Goal: Transaction & Acquisition: Purchase product/service

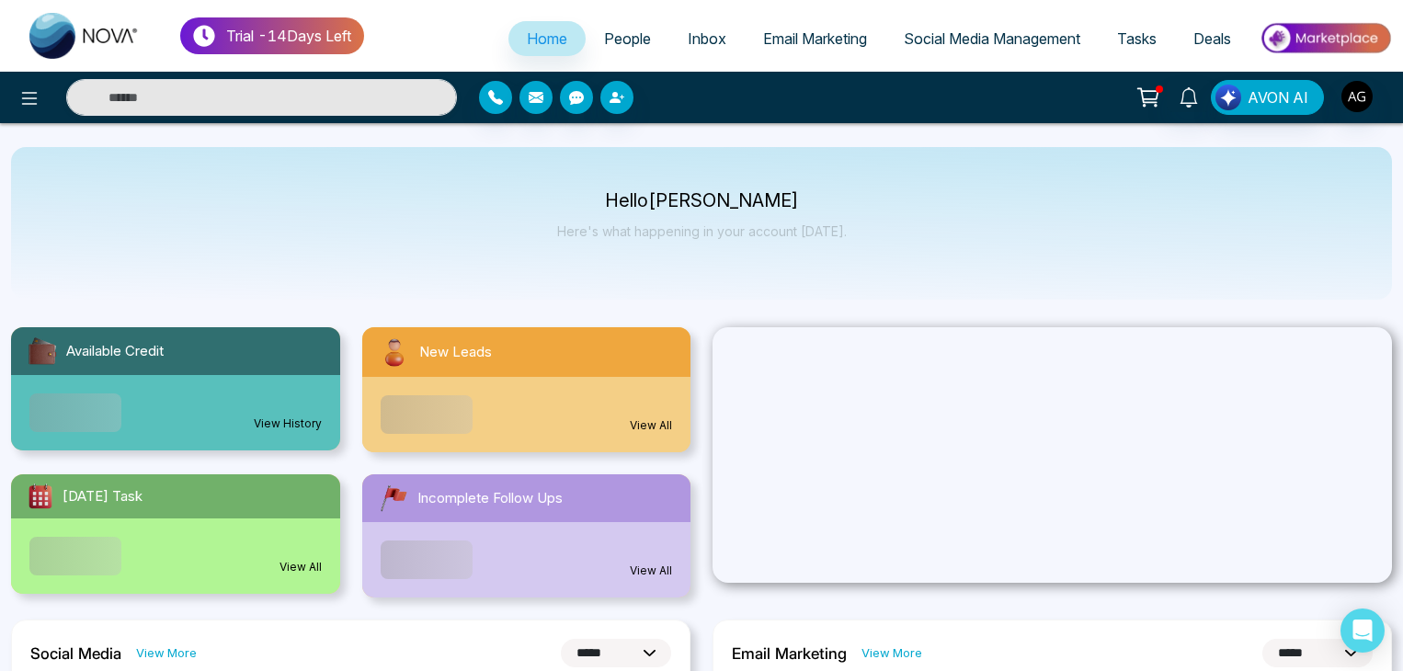
select select "*"
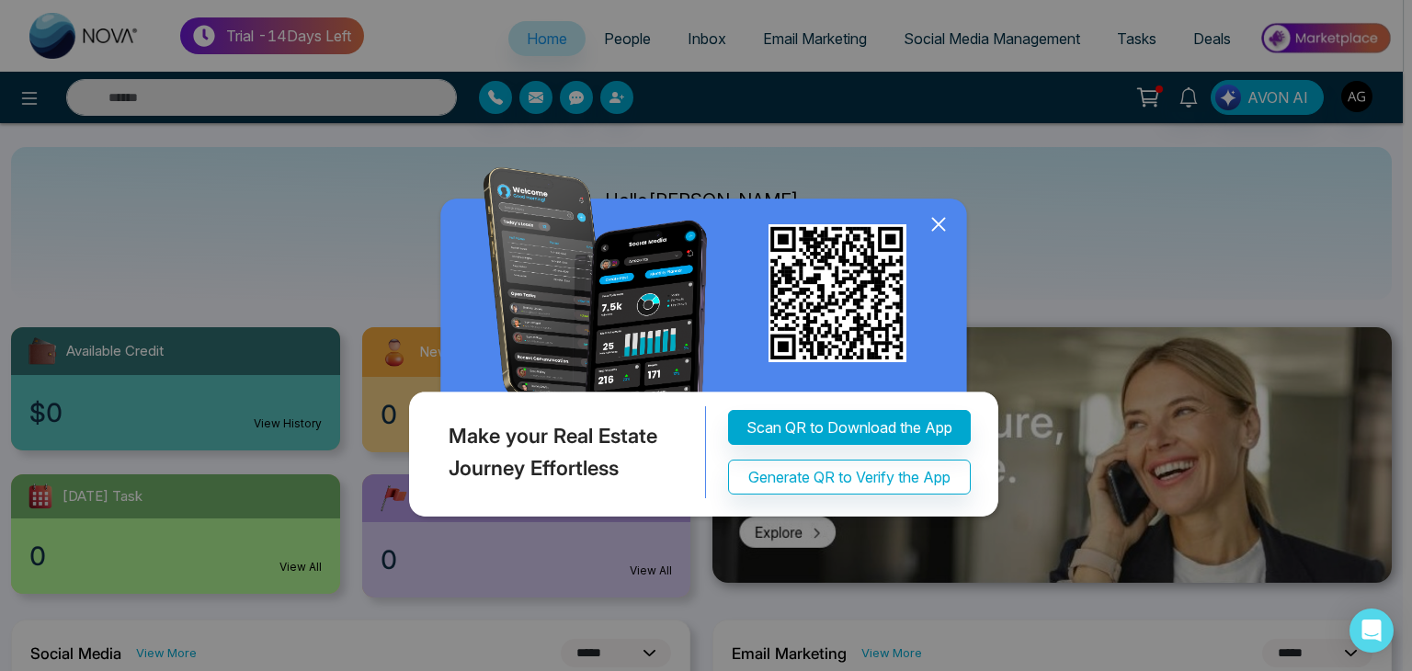
click at [947, 222] on icon at bounding box center [939, 225] width 28 height 28
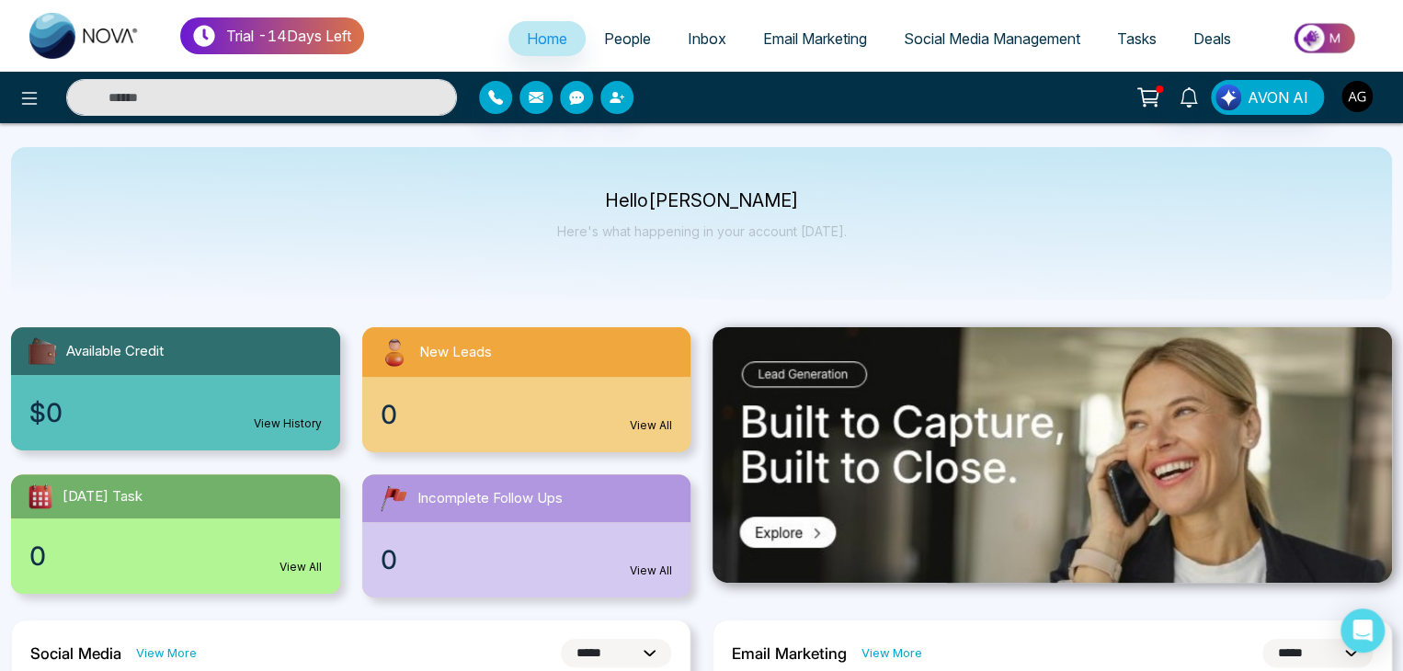
click at [1353, 91] on img "button" at bounding box center [1356, 96] width 31 height 31
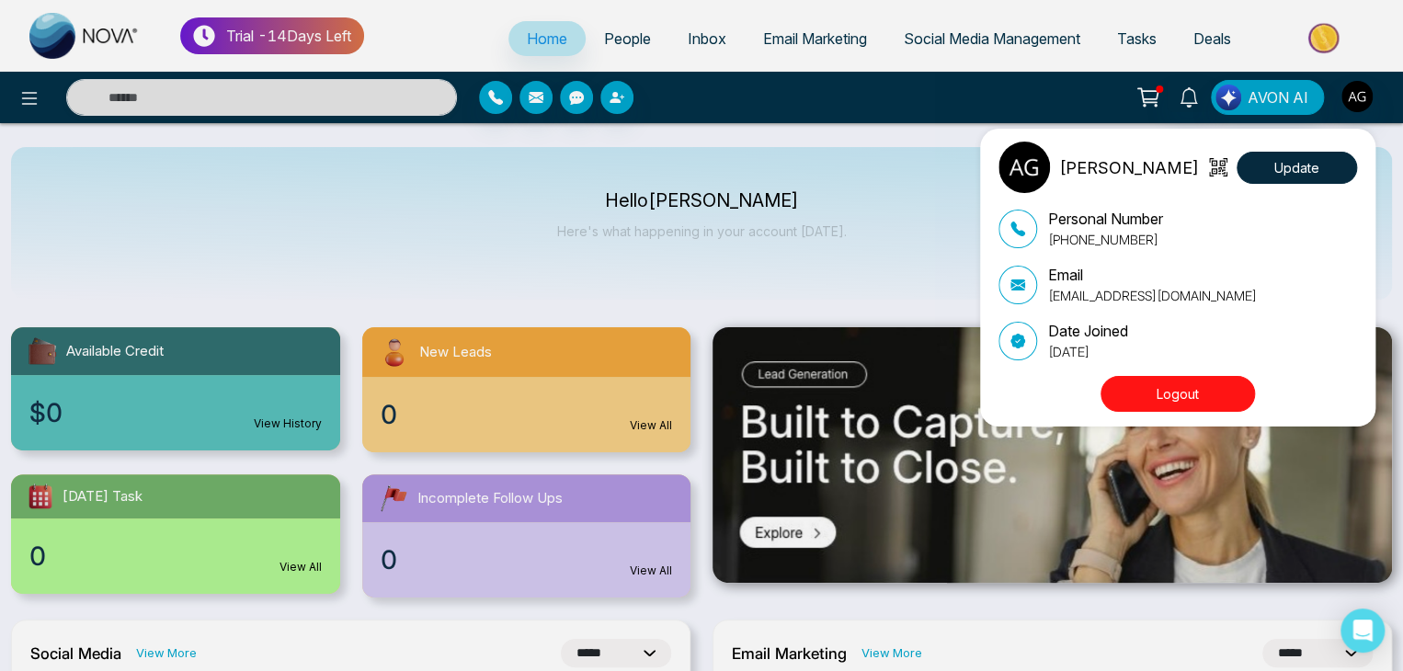
click at [835, 199] on div "Anit Gupta Update Personal Number +919930053035 Email anit+20@mmnovatech.com Da…" at bounding box center [701, 335] width 1403 height 671
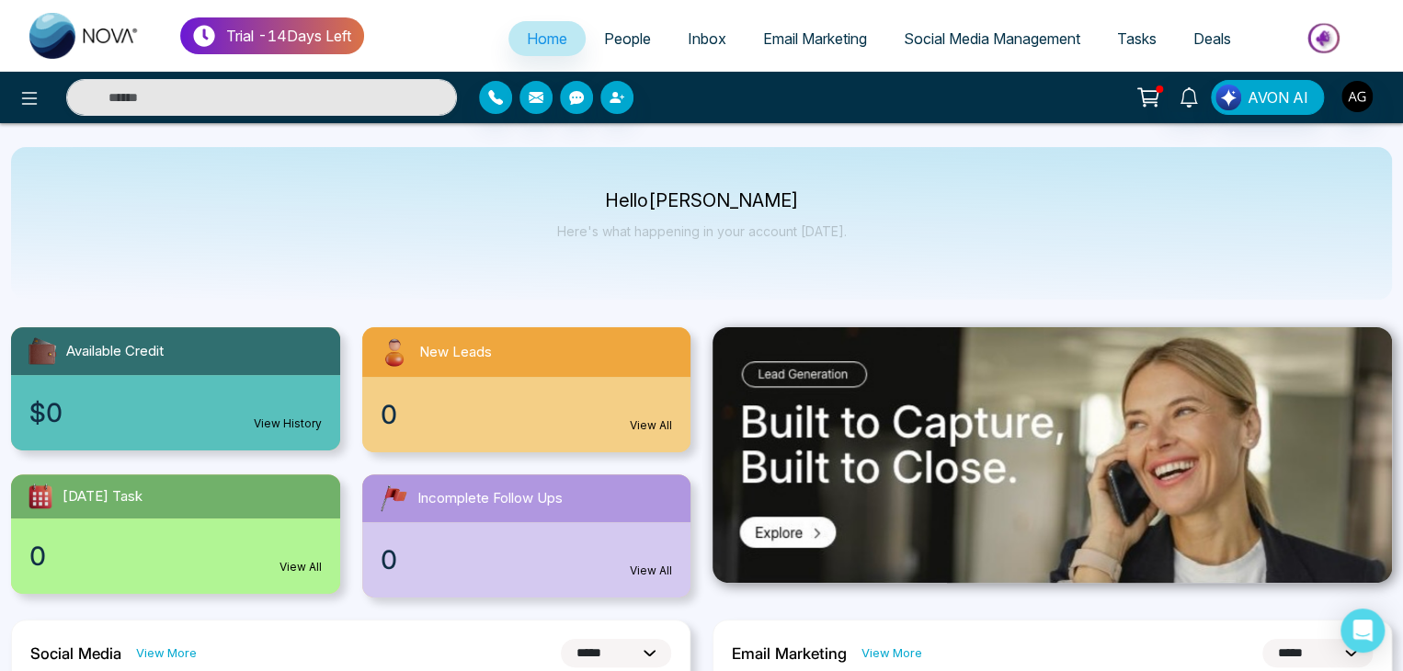
click at [1153, 102] on icon at bounding box center [1147, 95] width 18 height 14
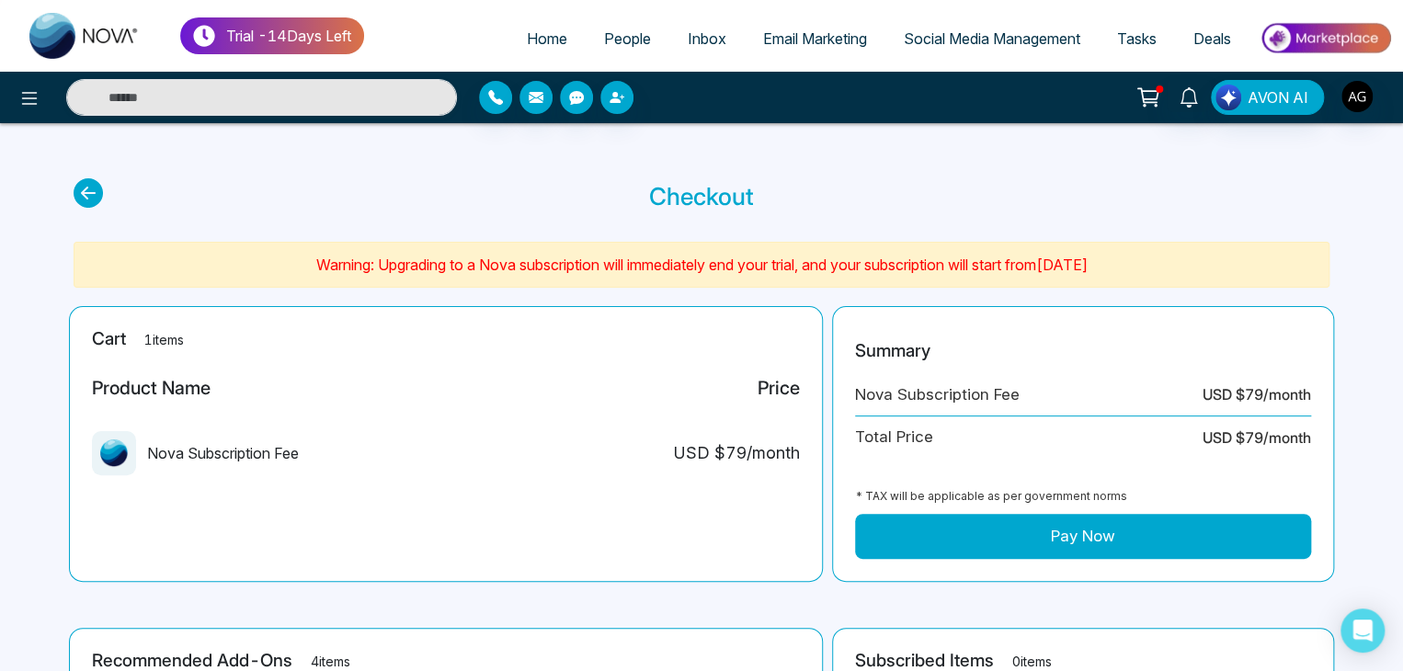
click at [1118, 535] on button "Pay Now" at bounding box center [1083, 537] width 456 height 46
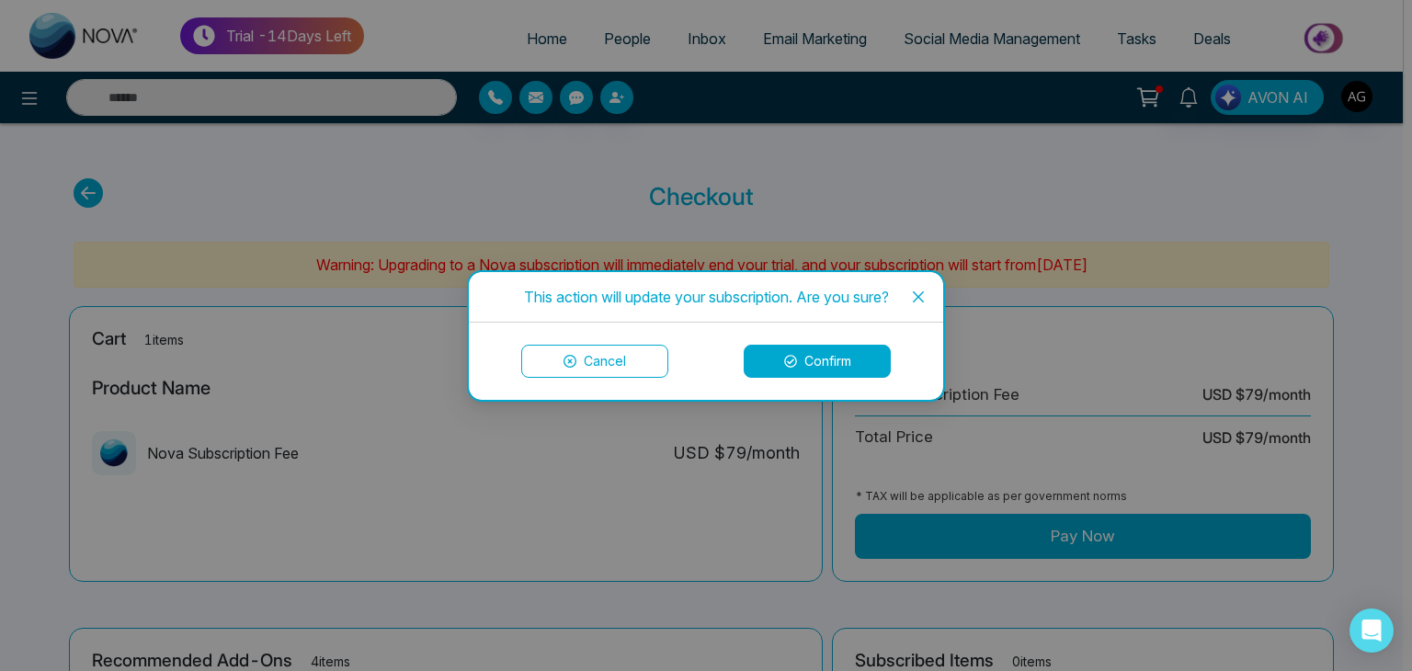
click at [858, 354] on button "Confirm" at bounding box center [817, 361] width 147 height 33
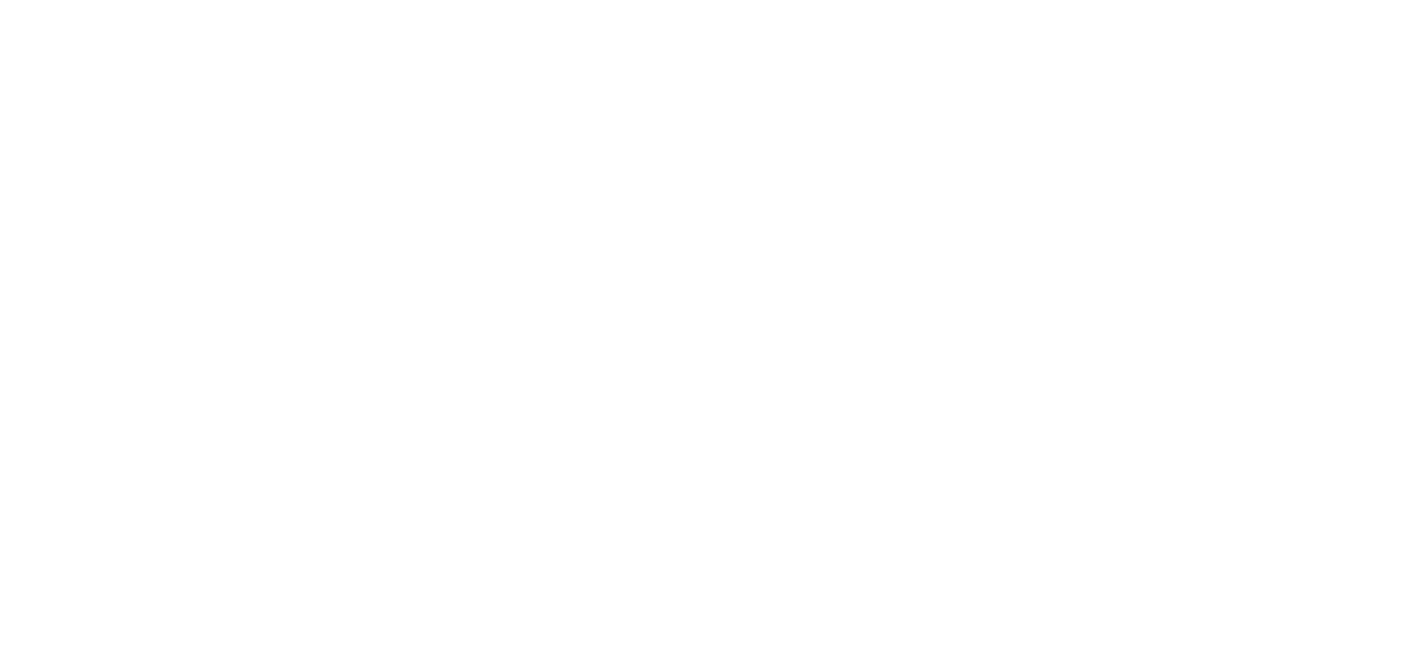
select select "*"
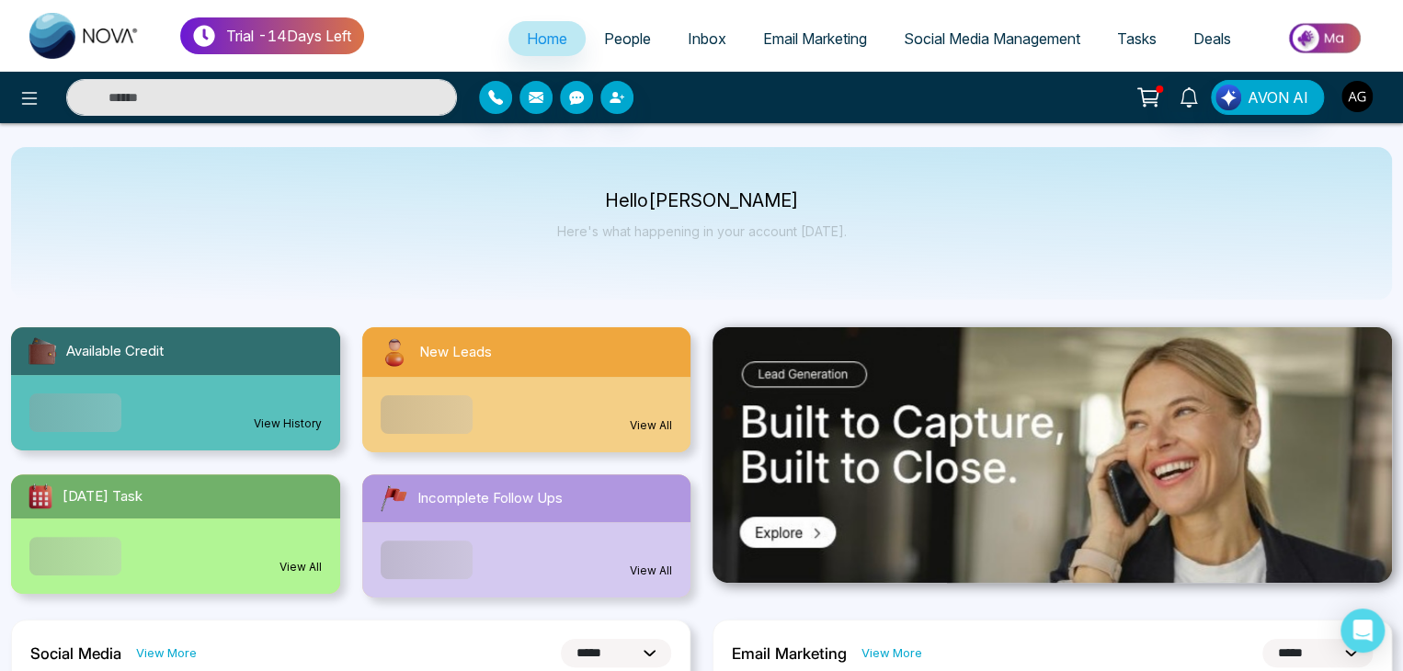
click at [1359, 93] on img "button" at bounding box center [1356, 96] width 31 height 31
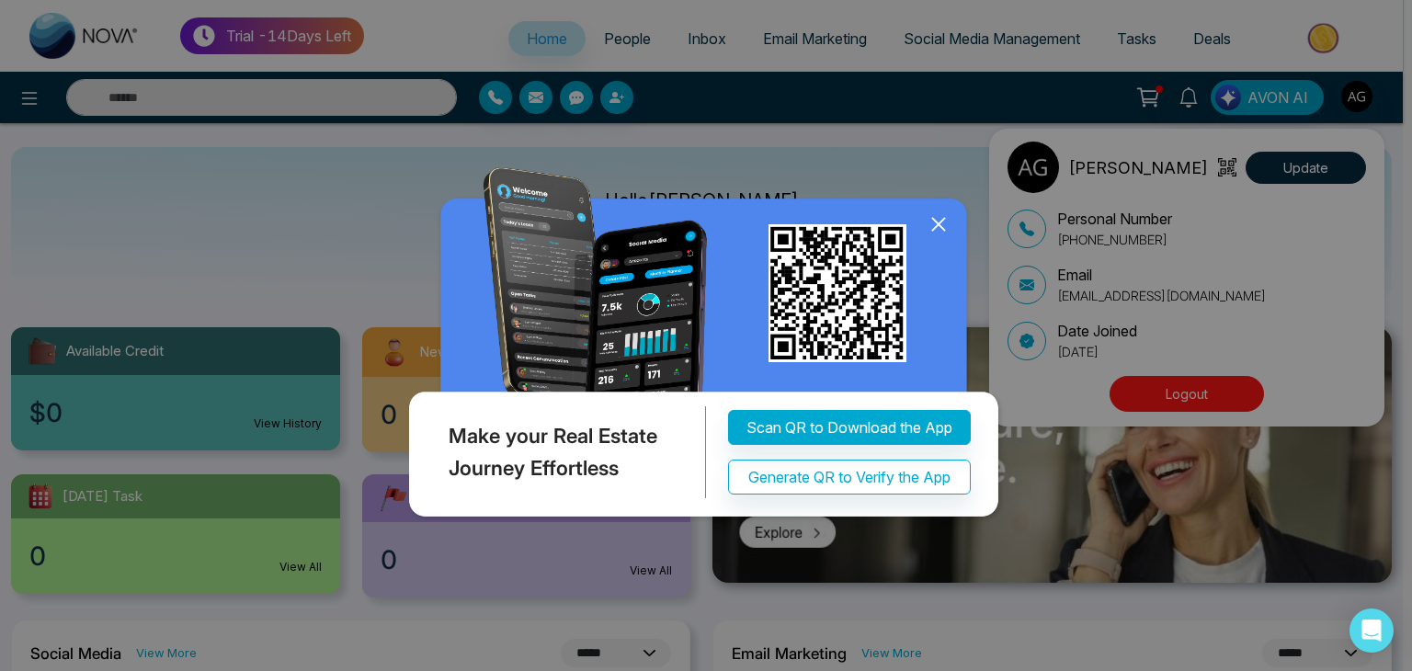
click at [941, 225] on icon at bounding box center [939, 225] width 28 height 28
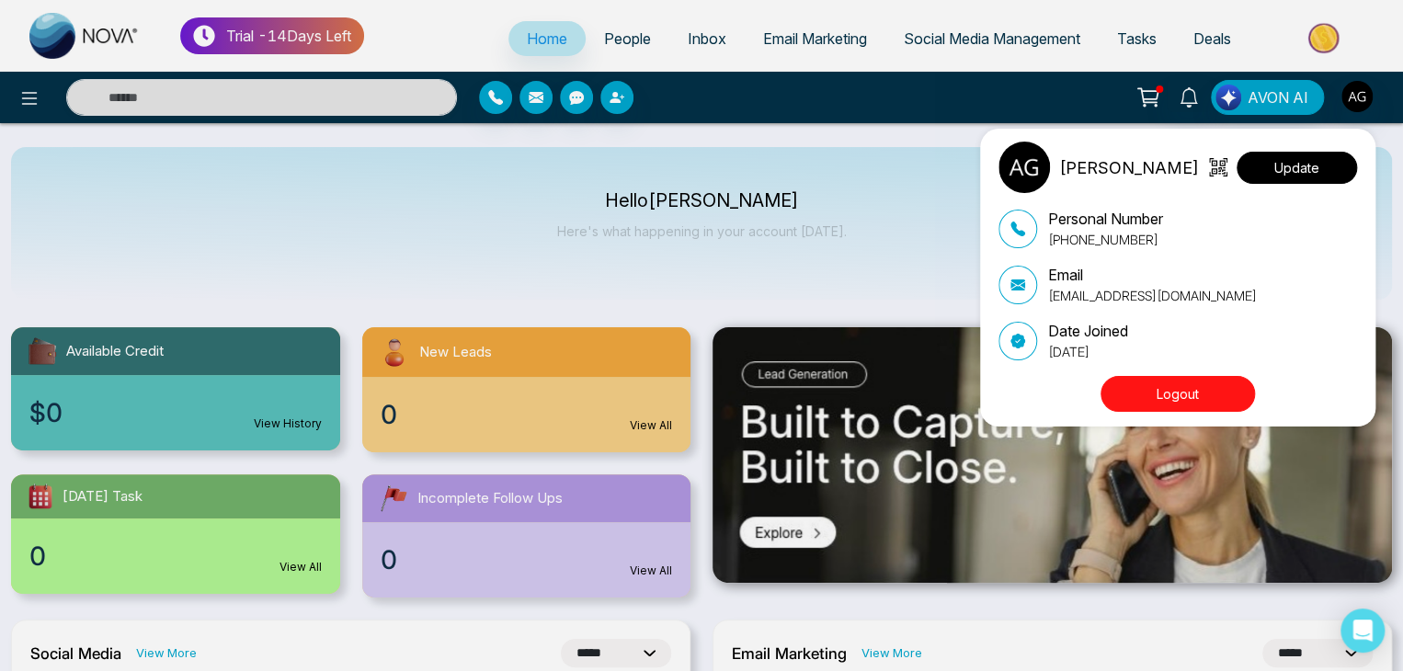
click at [1283, 168] on button "Update" at bounding box center [1297, 168] width 120 height 32
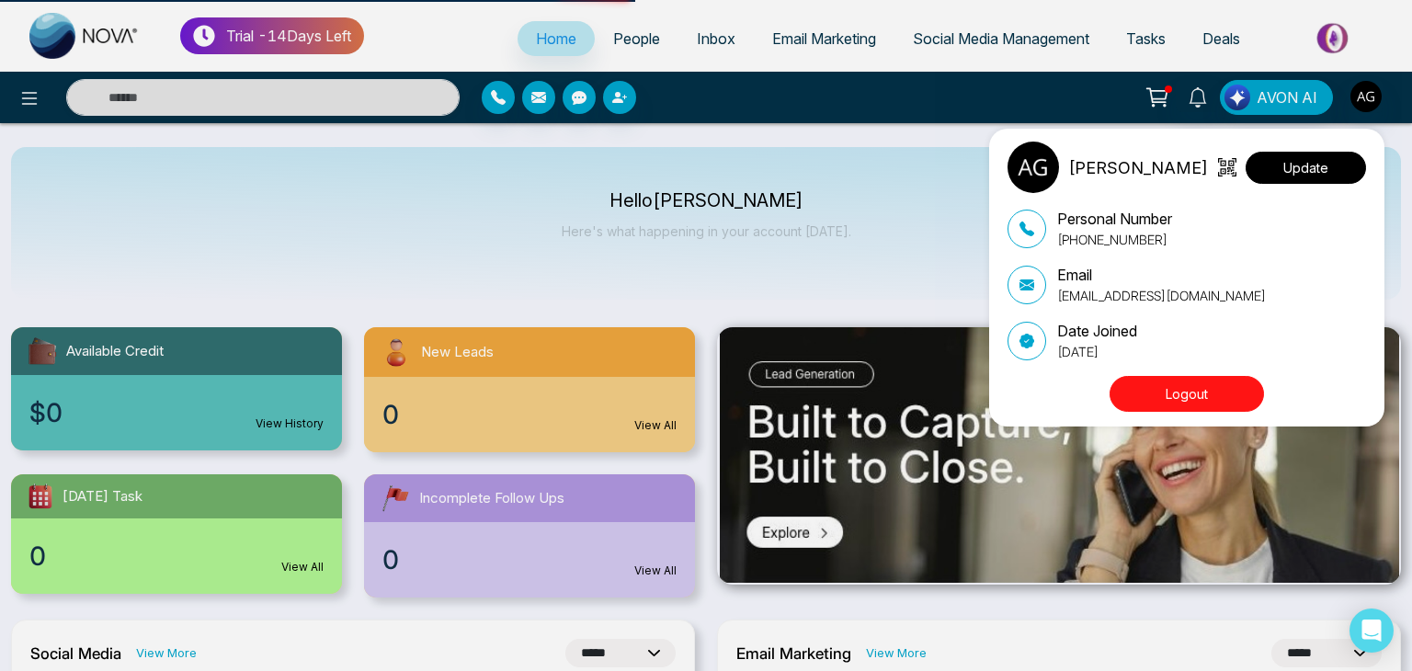
select select "***"
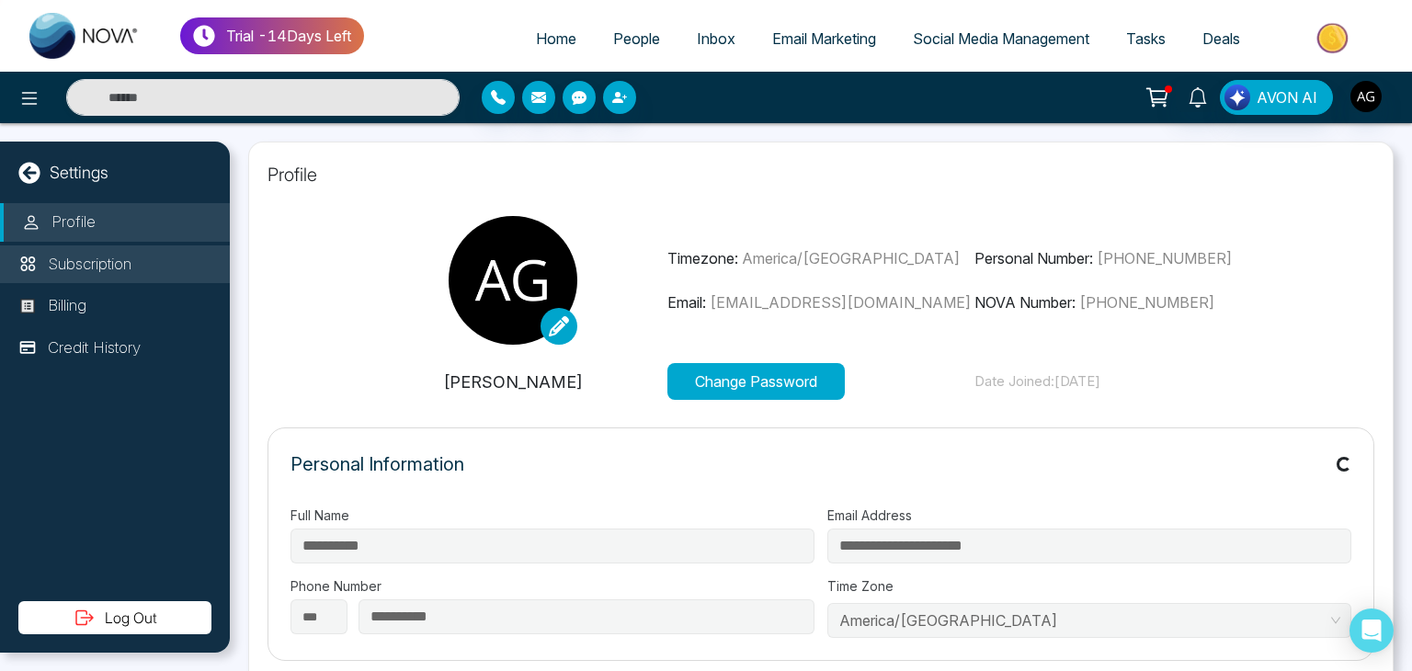
type input "*********"
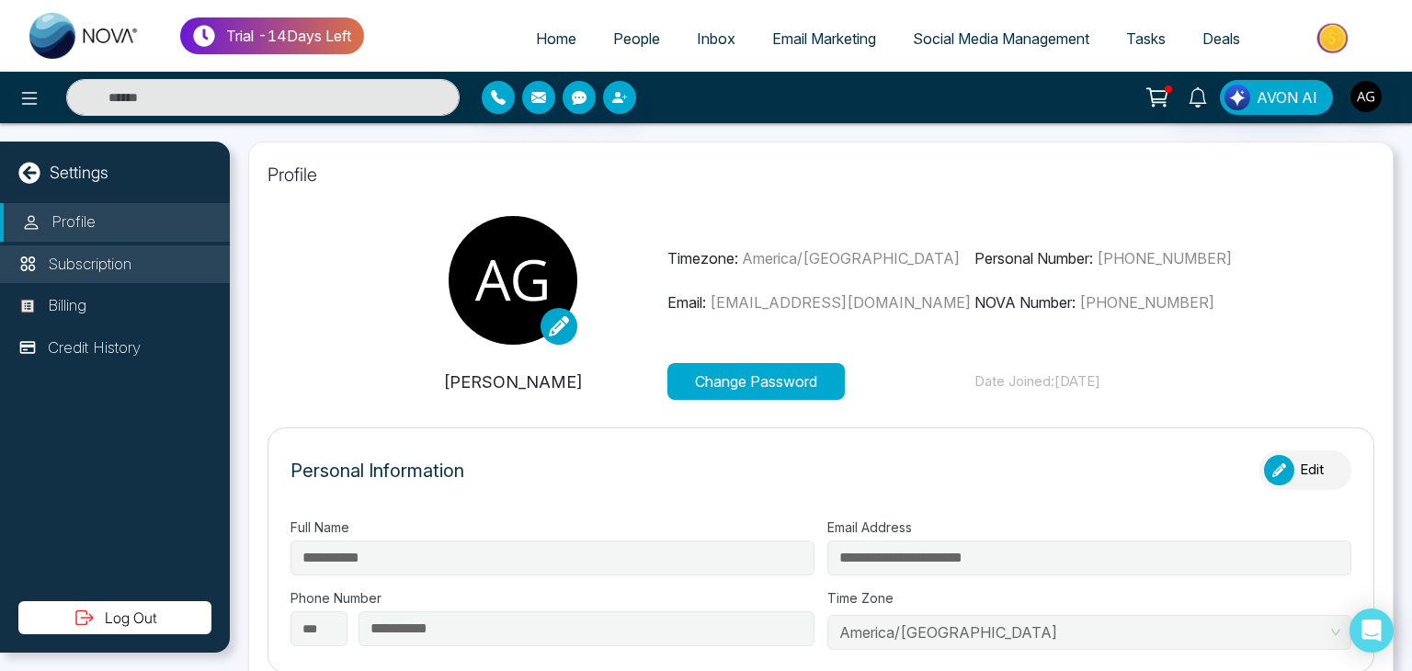
click at [121, 261] on p "Subscription" at bounding box center [90, 265] width 84 height 24
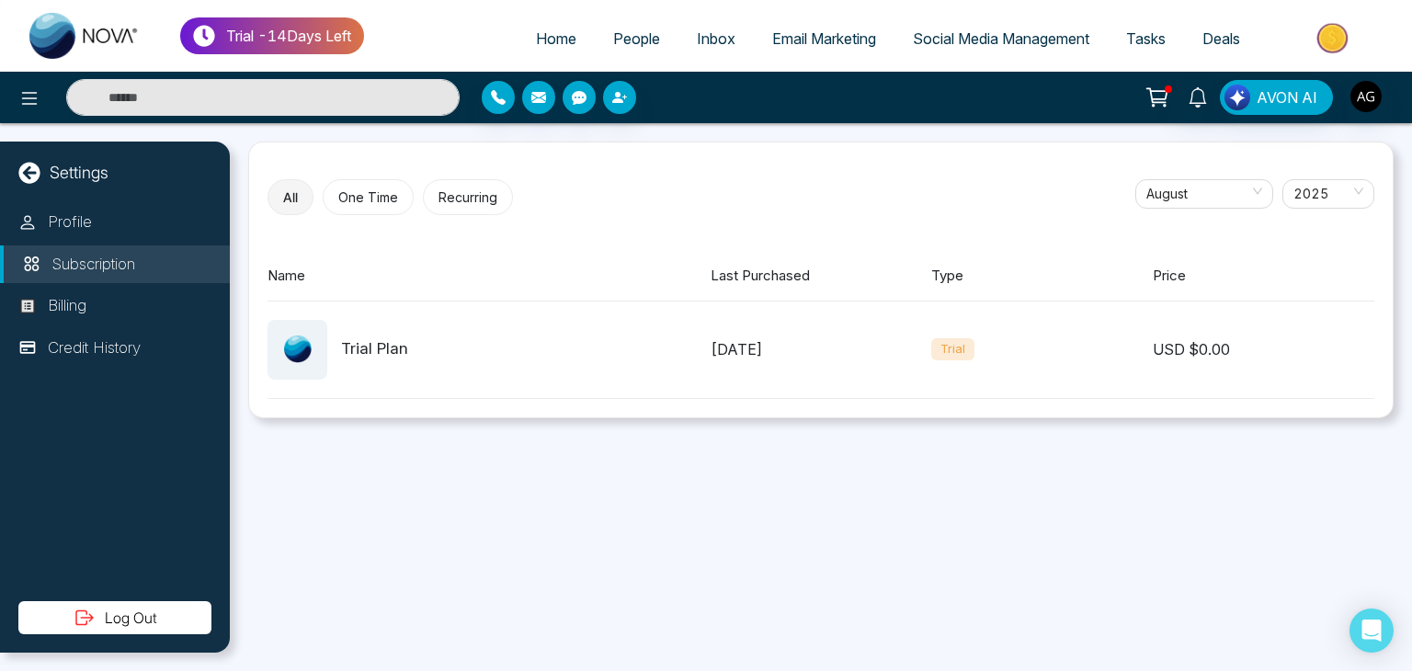
click at [687, 332] on div "Trial Plan" at bounding box center [489, 350] width 443 height 60
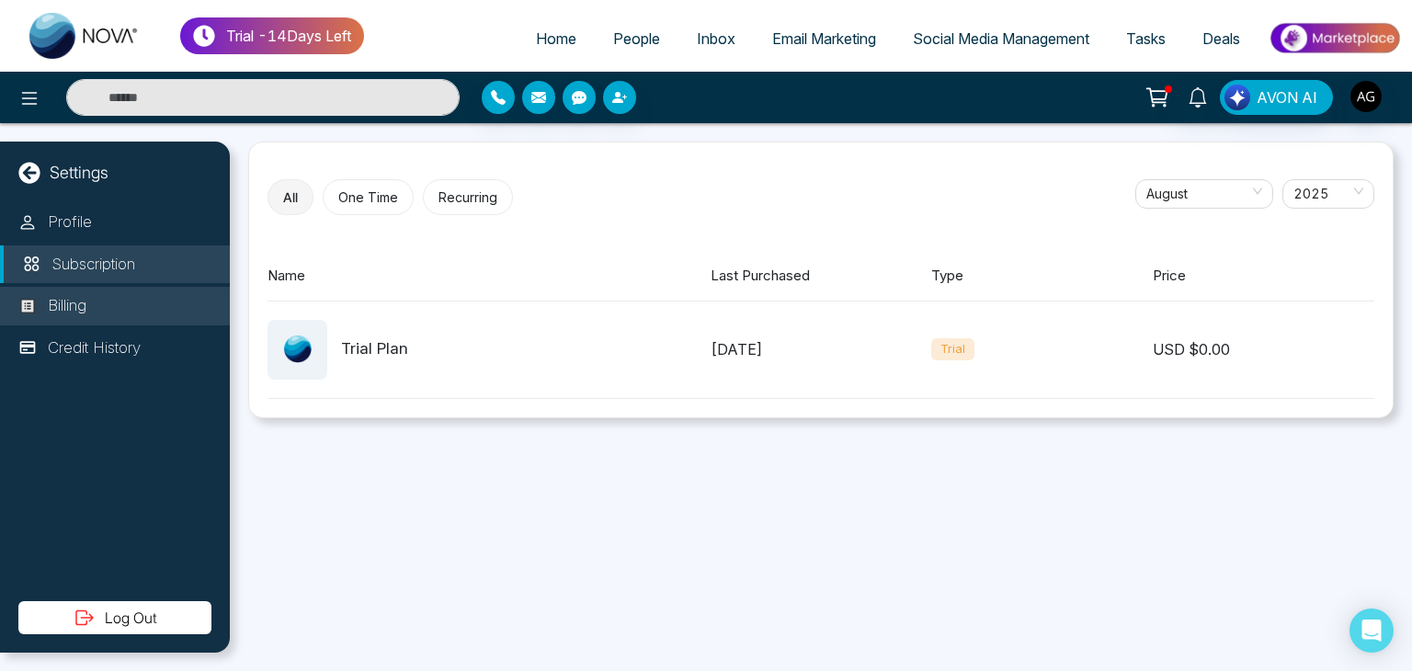
click at [144, 301] on li "Billing" at bounding box center [115, 306] width 230 height 39
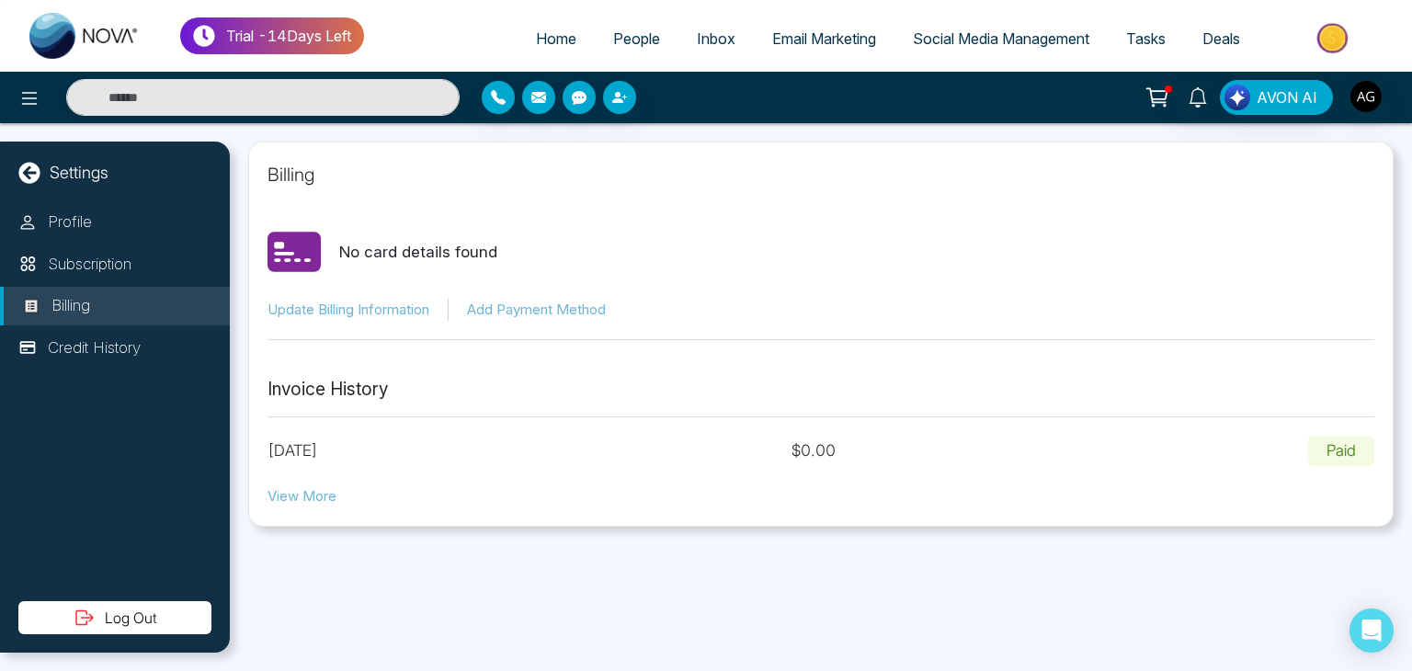
click at [316, 493] on button "View More" at bounding box center [302, 496] width 69 height 21
click at [95, 269] on p "Subscription" at bounding box center [90, 265] width 84 height 24
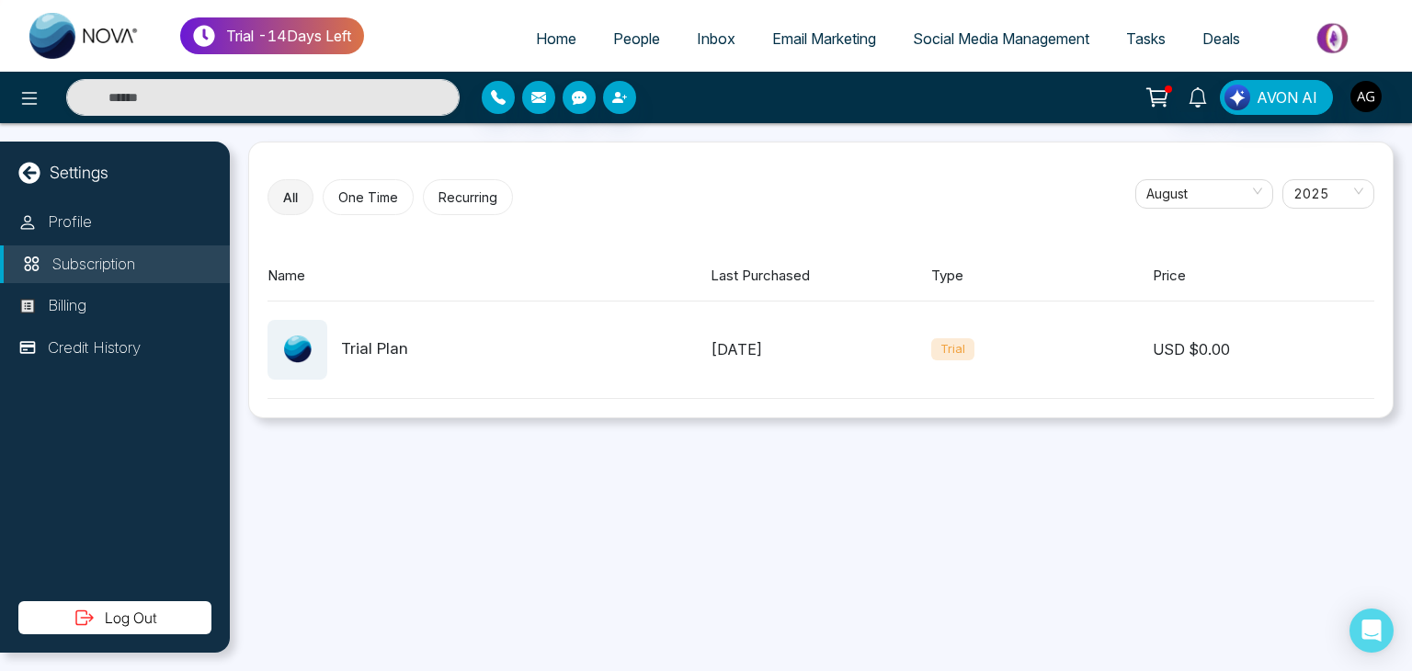
click at [555, 44] on span "Home" at bounding box center [556, 38] width 40 height 18
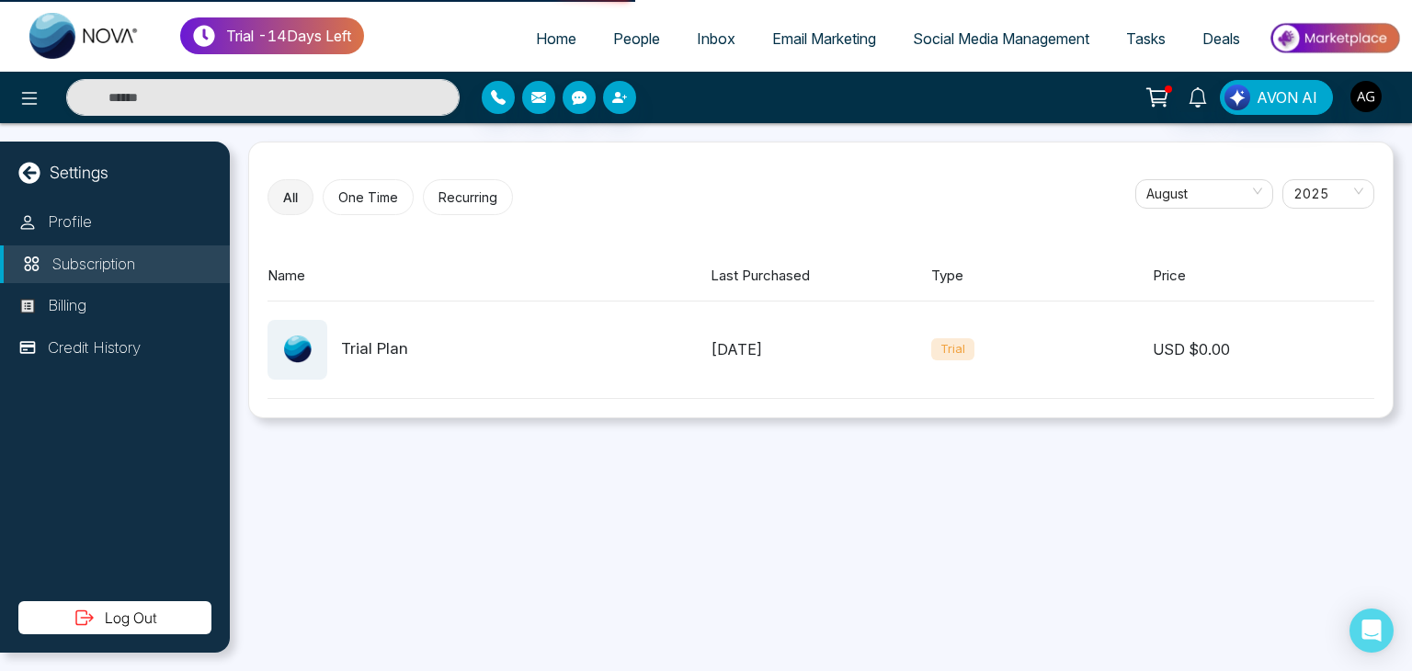
select select "*"
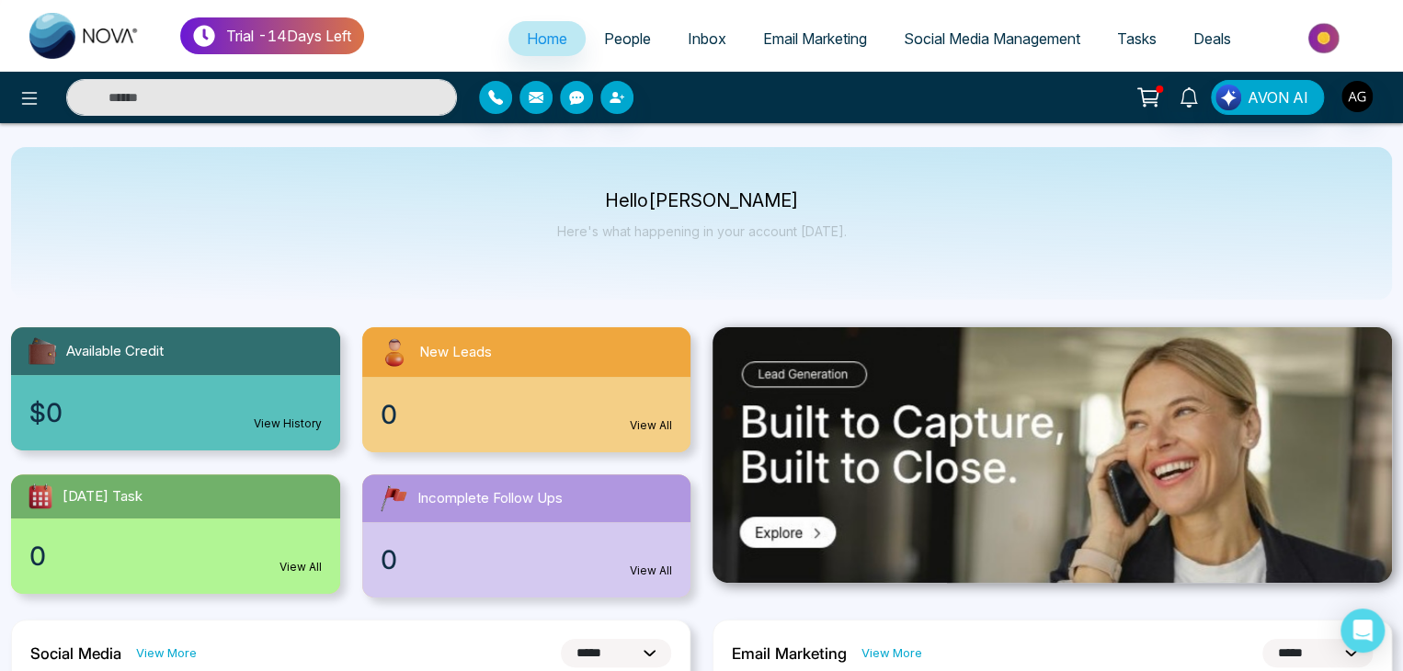
click at [1144, 91] on icon at bounding box center [1150, 95] width 16 height 8
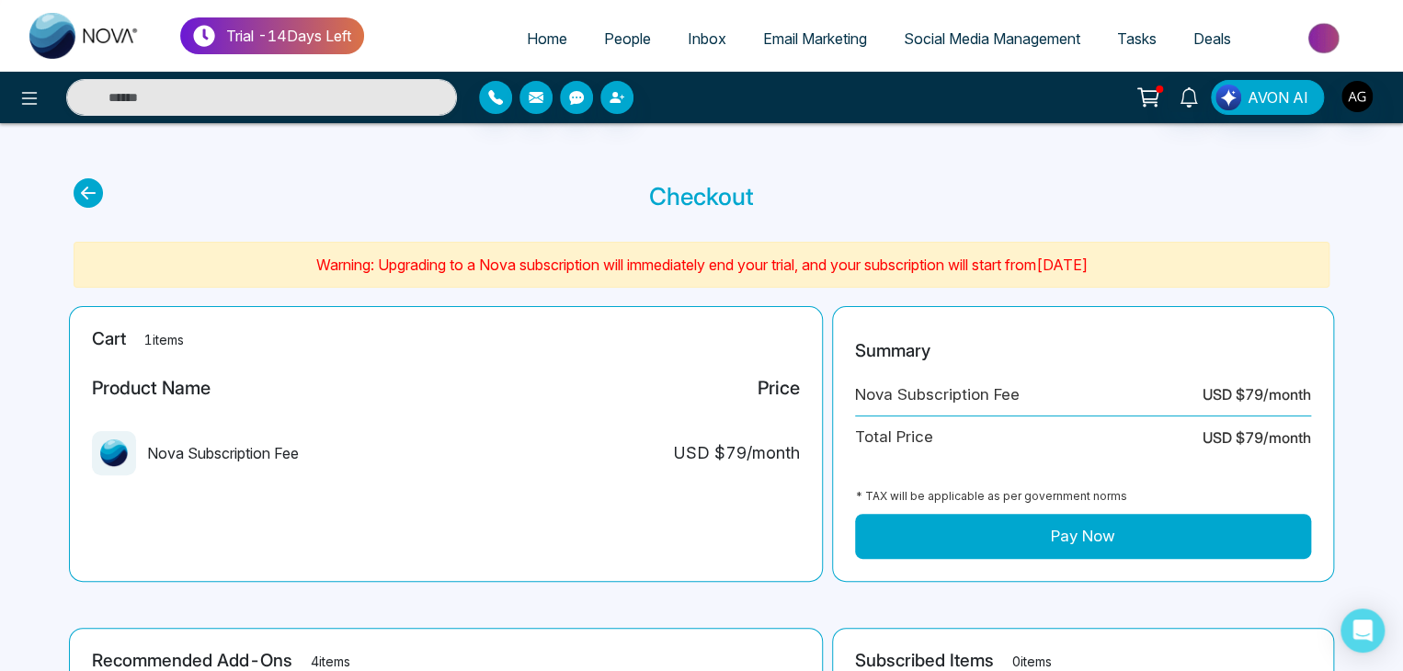
click at [1004, 533] on button "Pay Now" at bounding box center [1083, 537] width 456 height 46
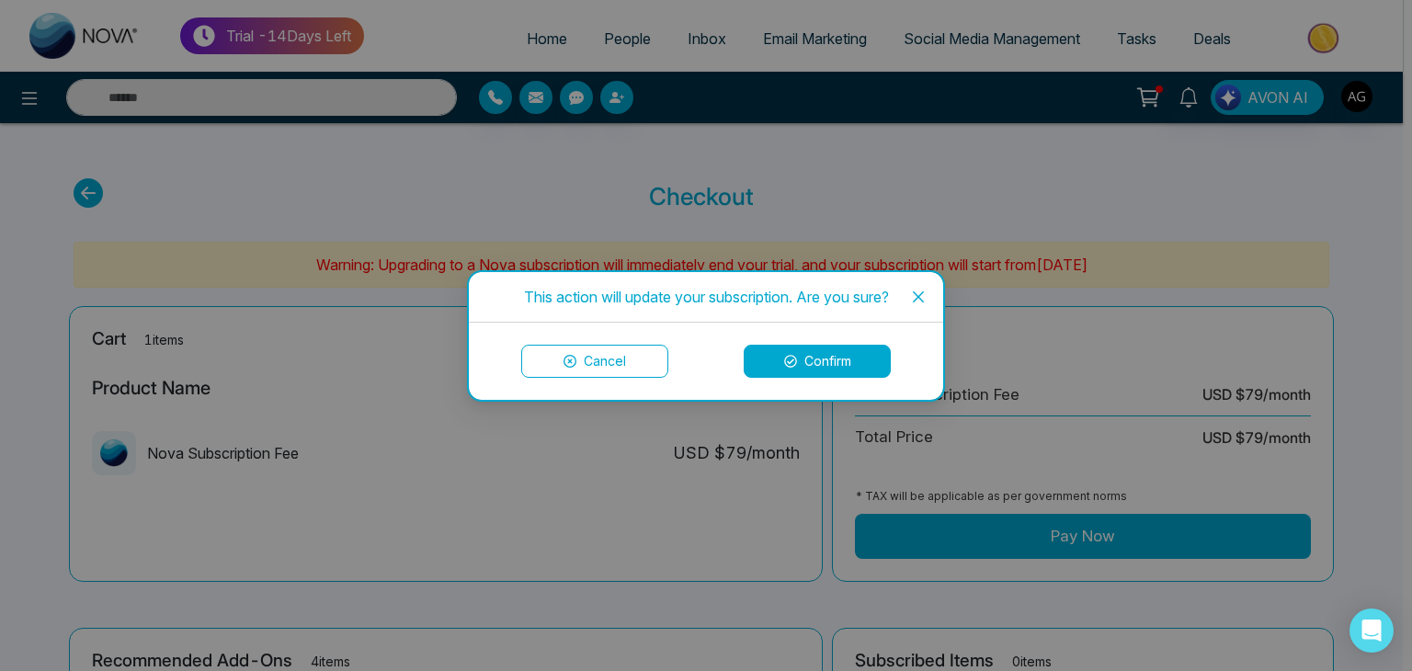
click at [811, 362] on button "Confirm" at bounding box center [817, 361] width 147 height 33
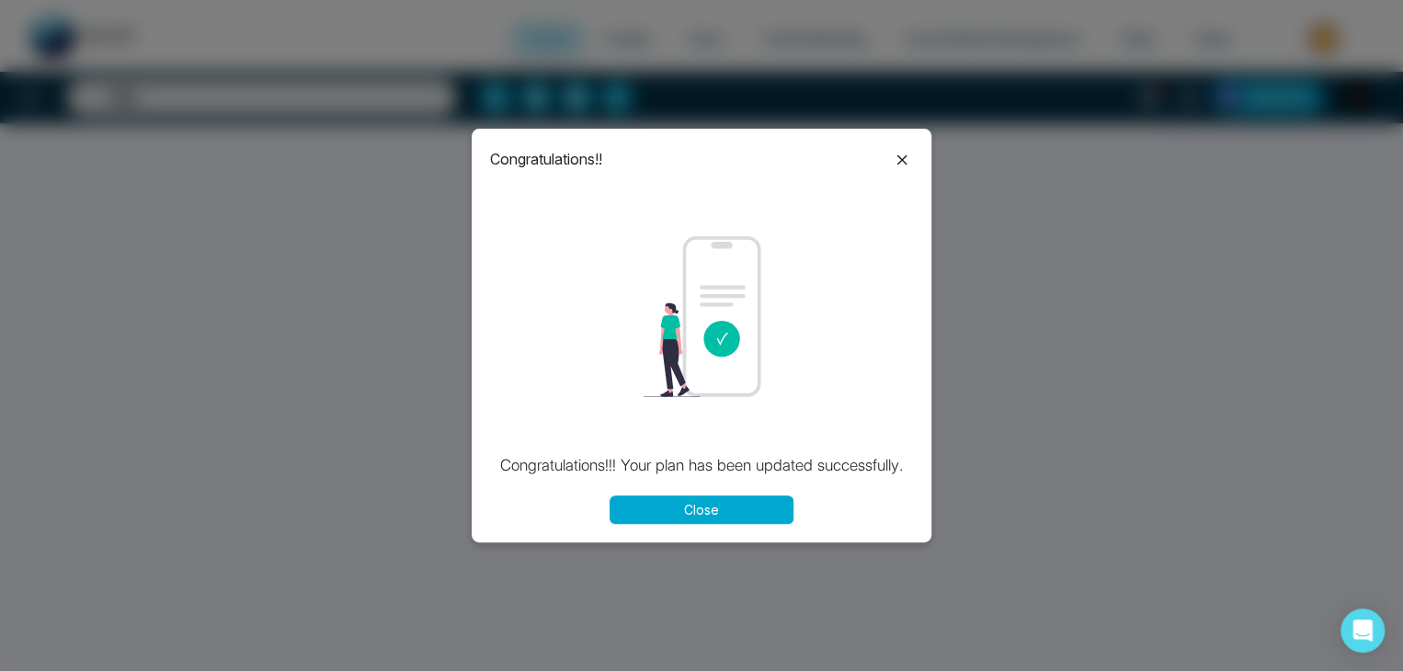
select select "*"
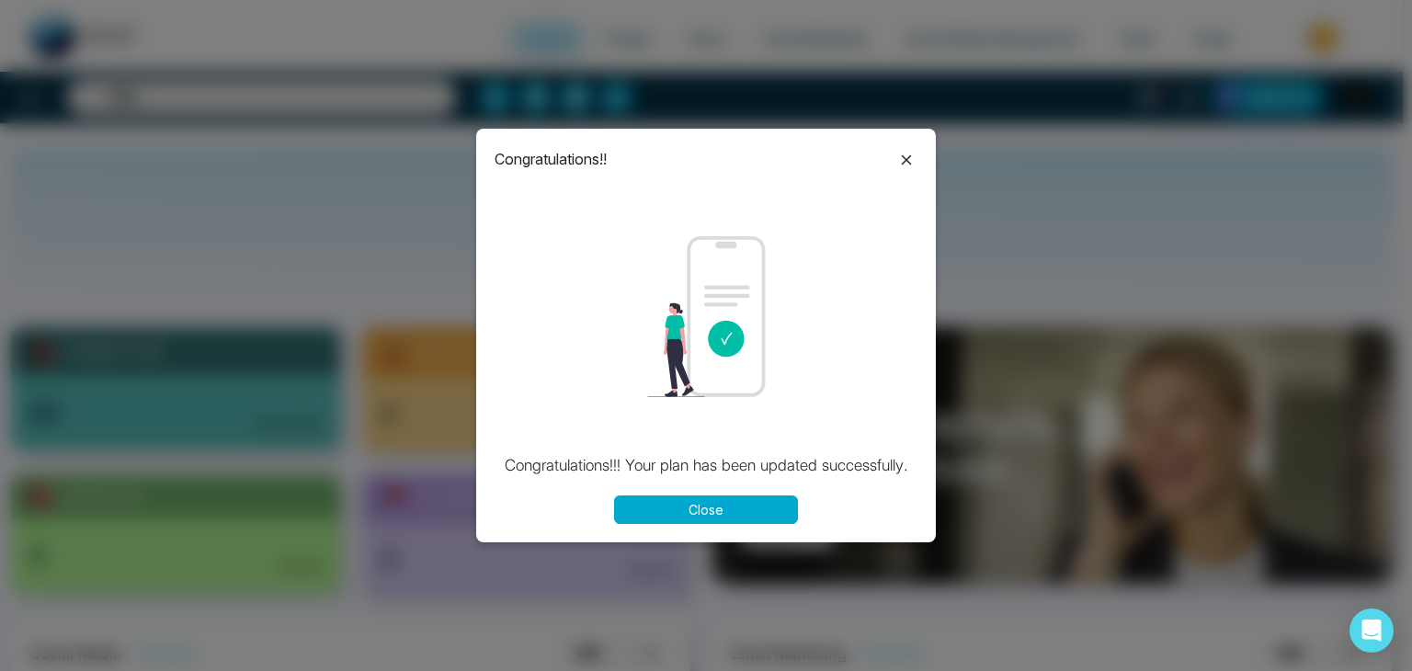
click at [736, 512] on button "Close" at bounding box center [706, 510] width 184 height 29
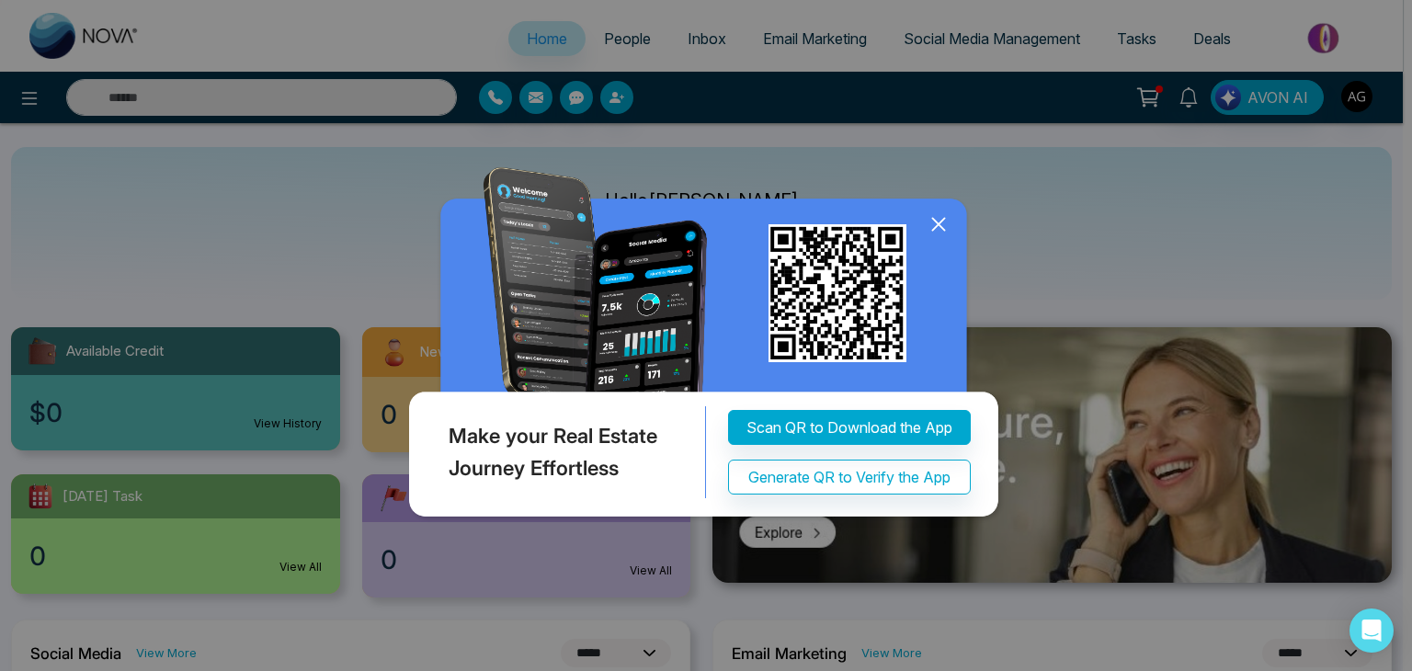
click at [934, 221] on icon at bounding box center [938, 225] width 12 height 12
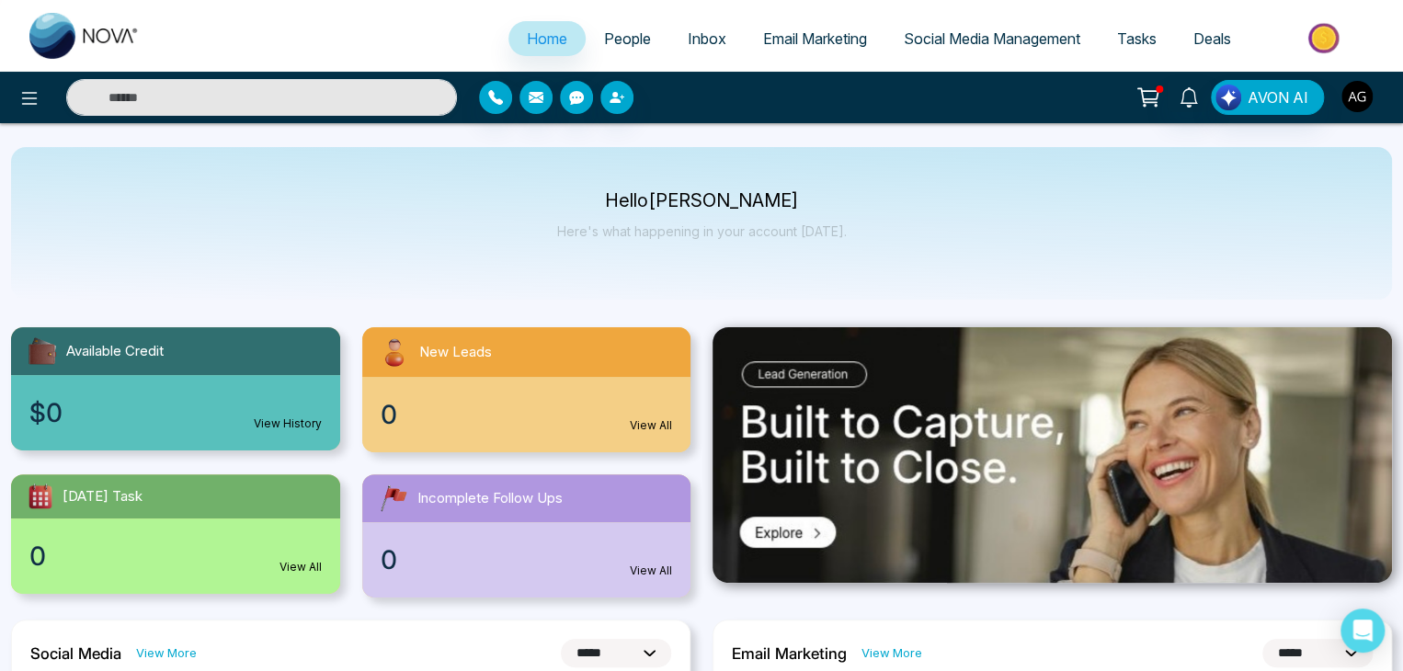
click at [1361, 100] on img "button" at bounding box center [1356, 96] width 31 height 31
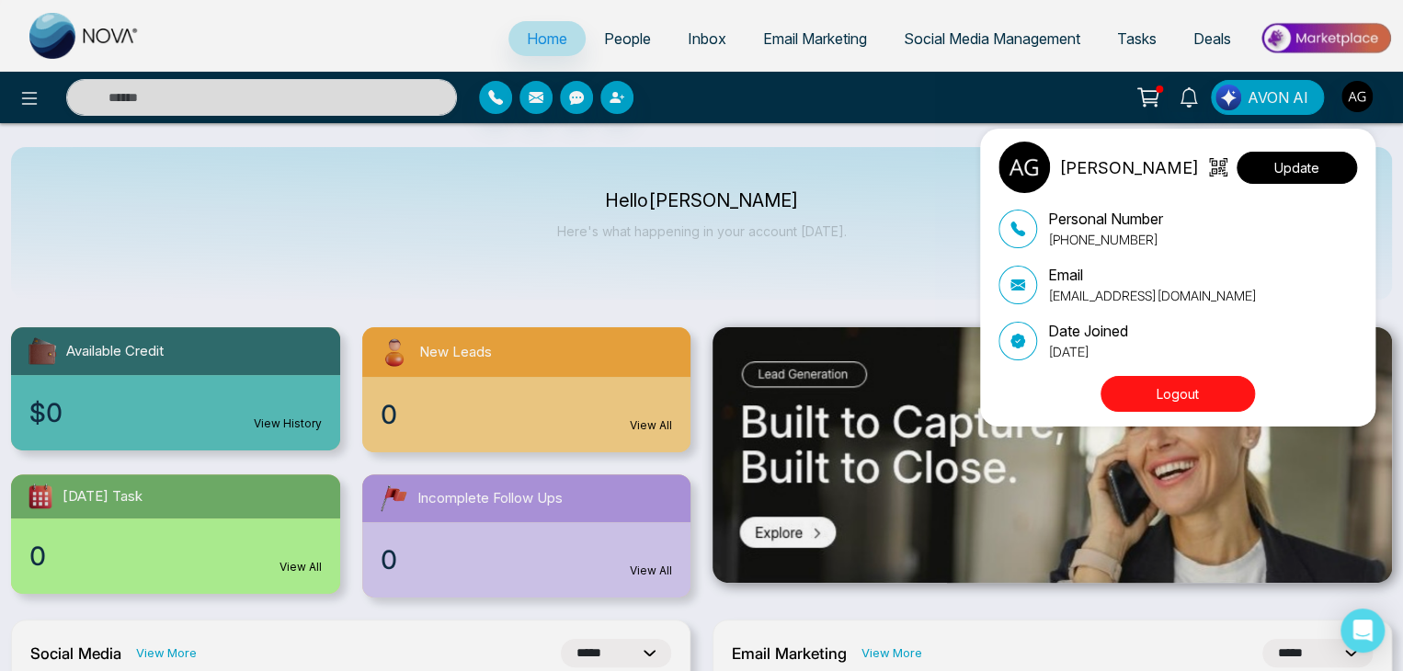
click at [1292, 163] on button "Update" at bounding box center [1297, 168] width 120 height 32
select select
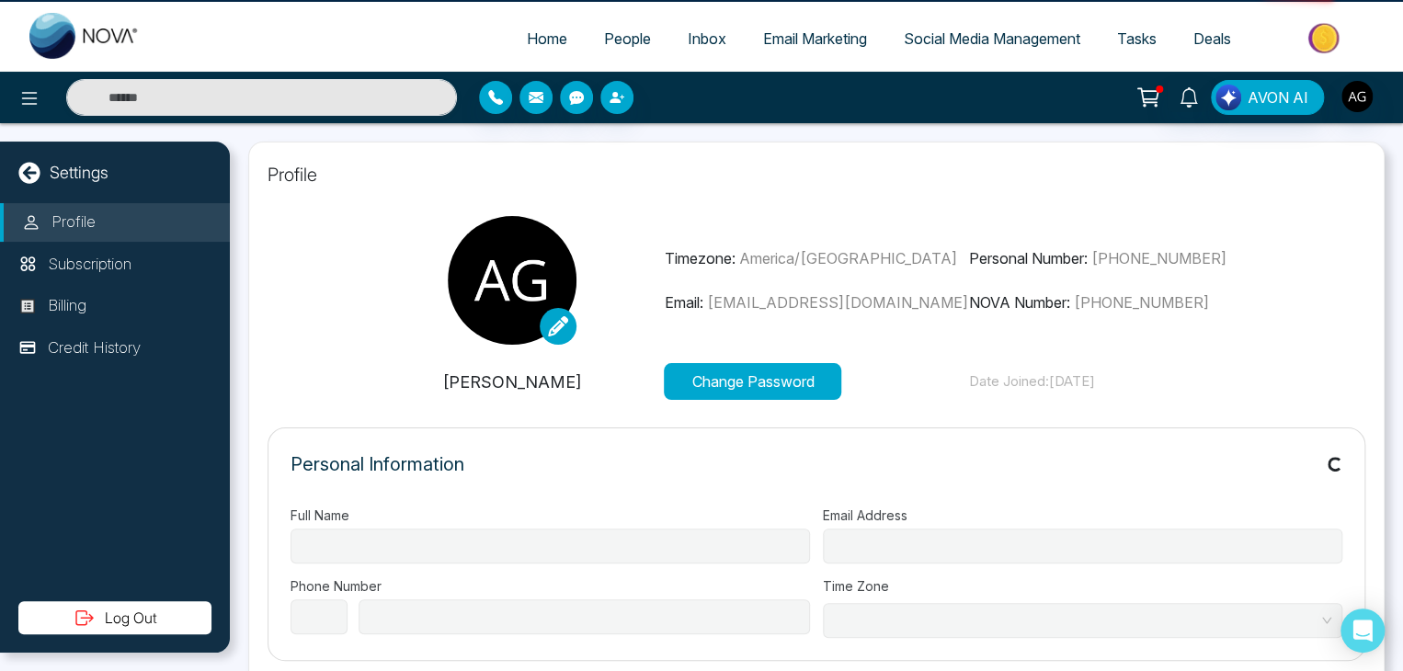
type input "**********"
select select "***"
type input "**********"
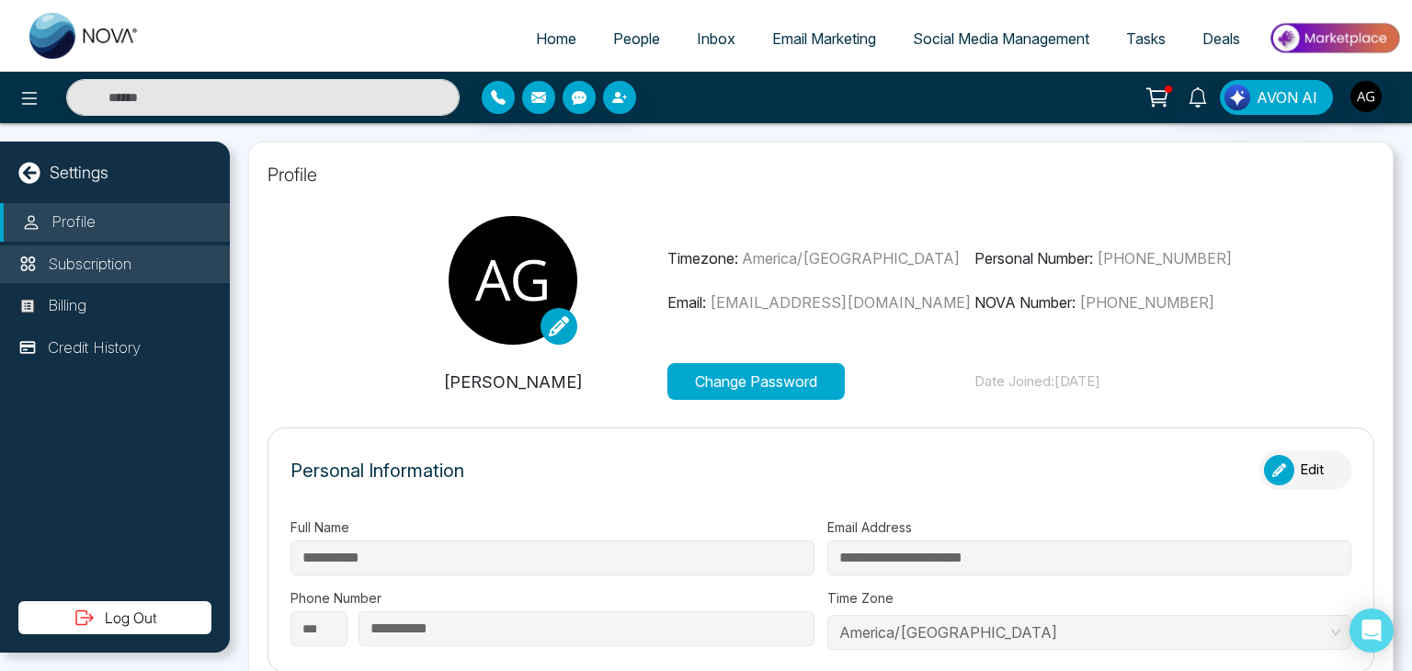
type input "*********"
click at [114, 269] on p "Subscription" at bounding box center [90, 265] width 84 height 24
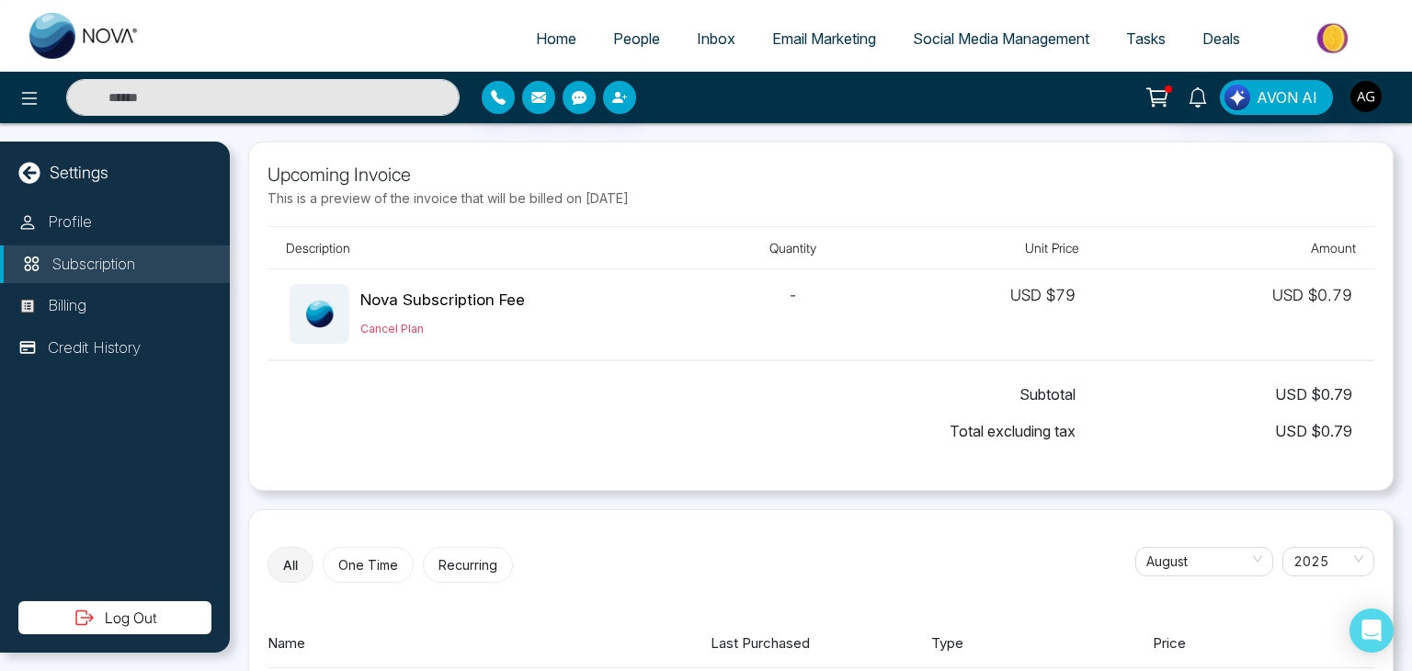
scroll to position [130, 0]
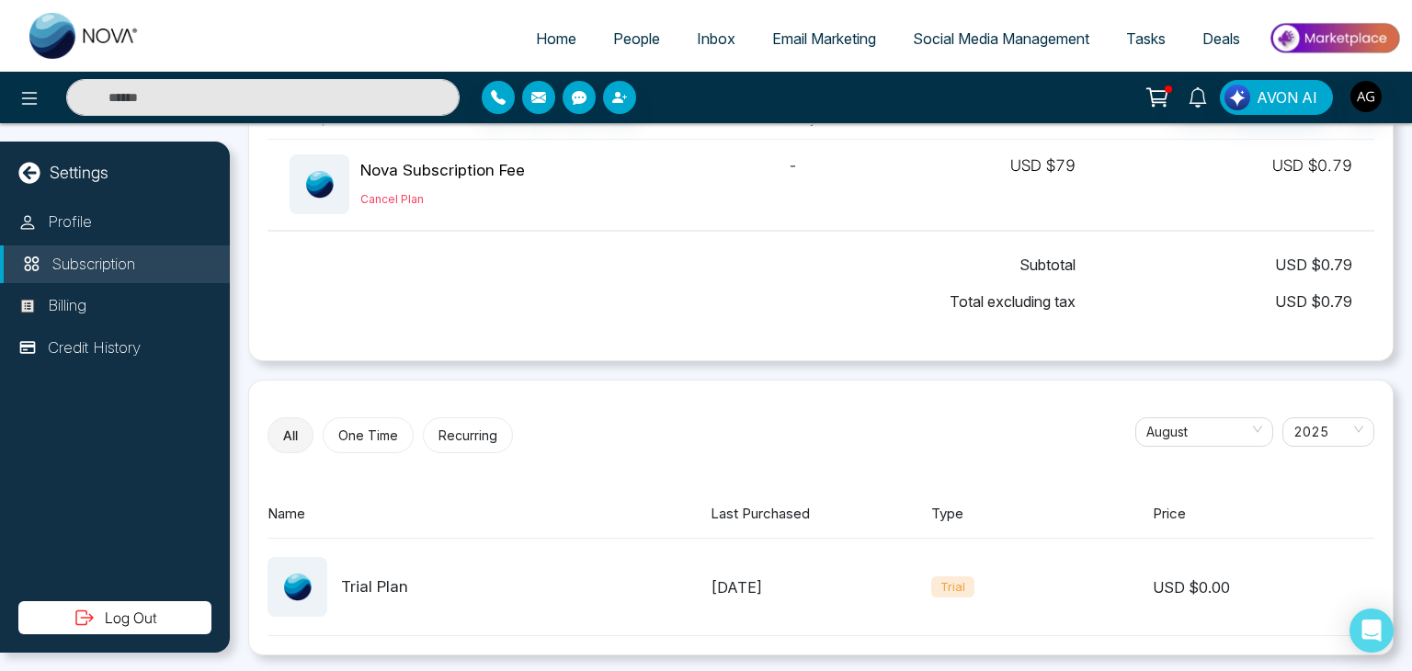
click at [1170, 589] on div "USD $ 0.00" at bounding box center [1264, 587] width 222 height 22
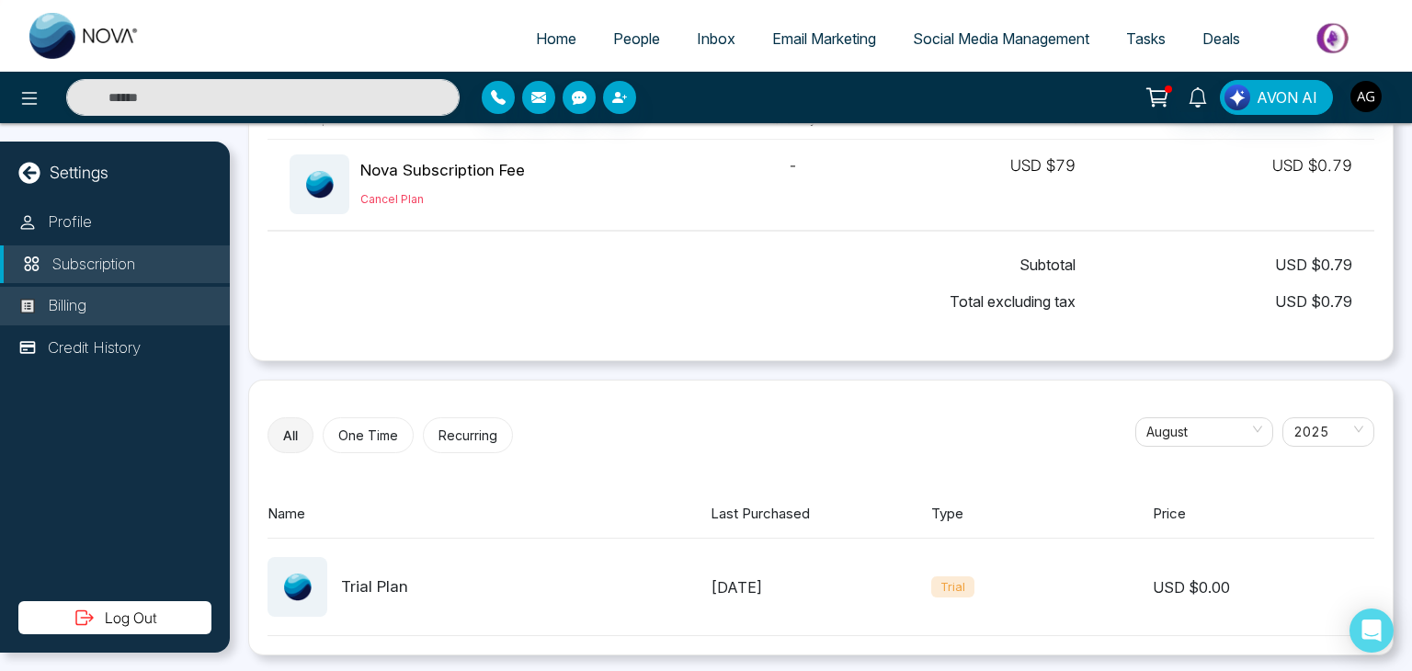
click at [94, 311] on li "Billing" at bounding box center [115, 306] width 230 height 39
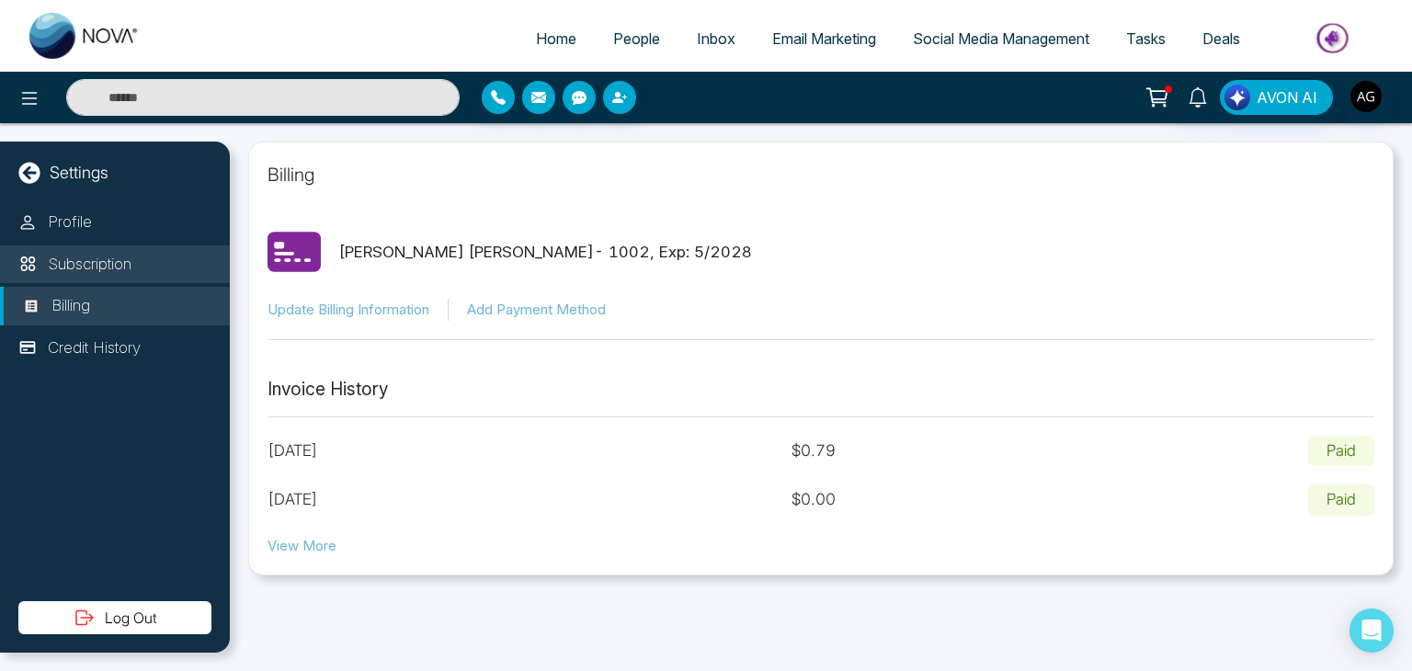
click at [106, 262] on p "Subscription" at bounding box center [90, 265] width 84 height 24
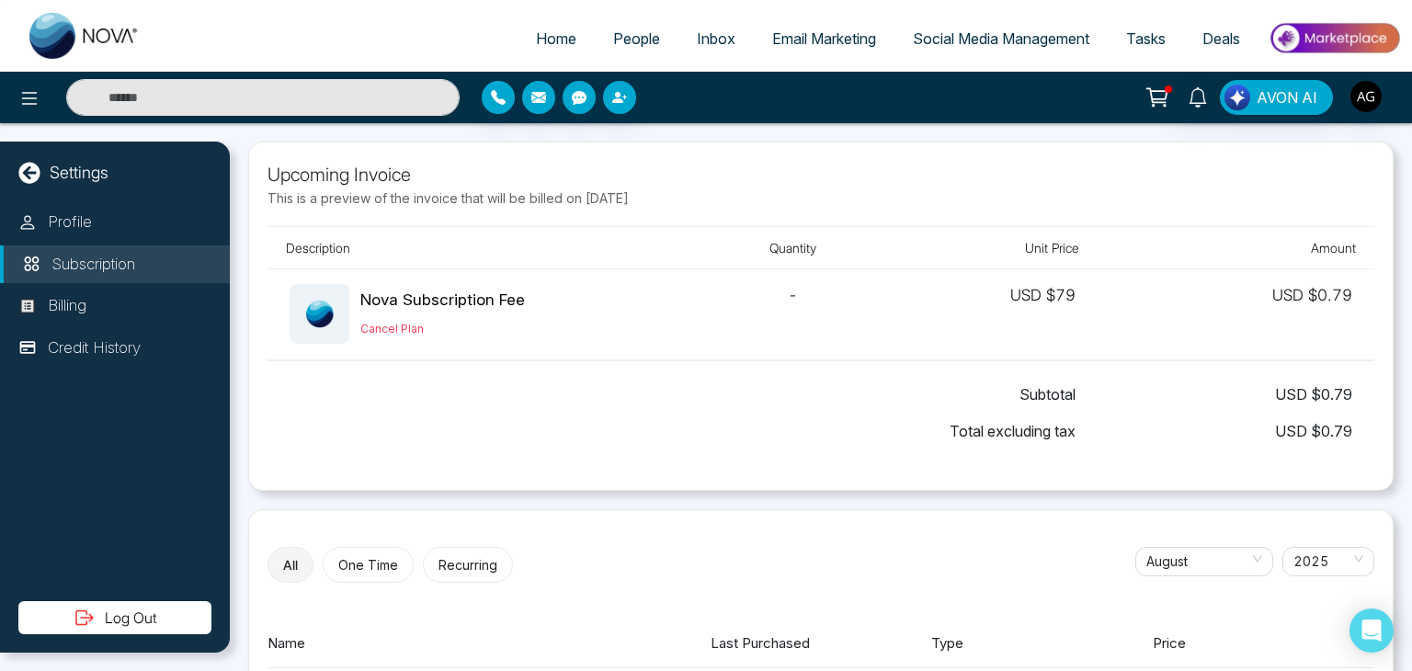
scroll to position [130, 0]
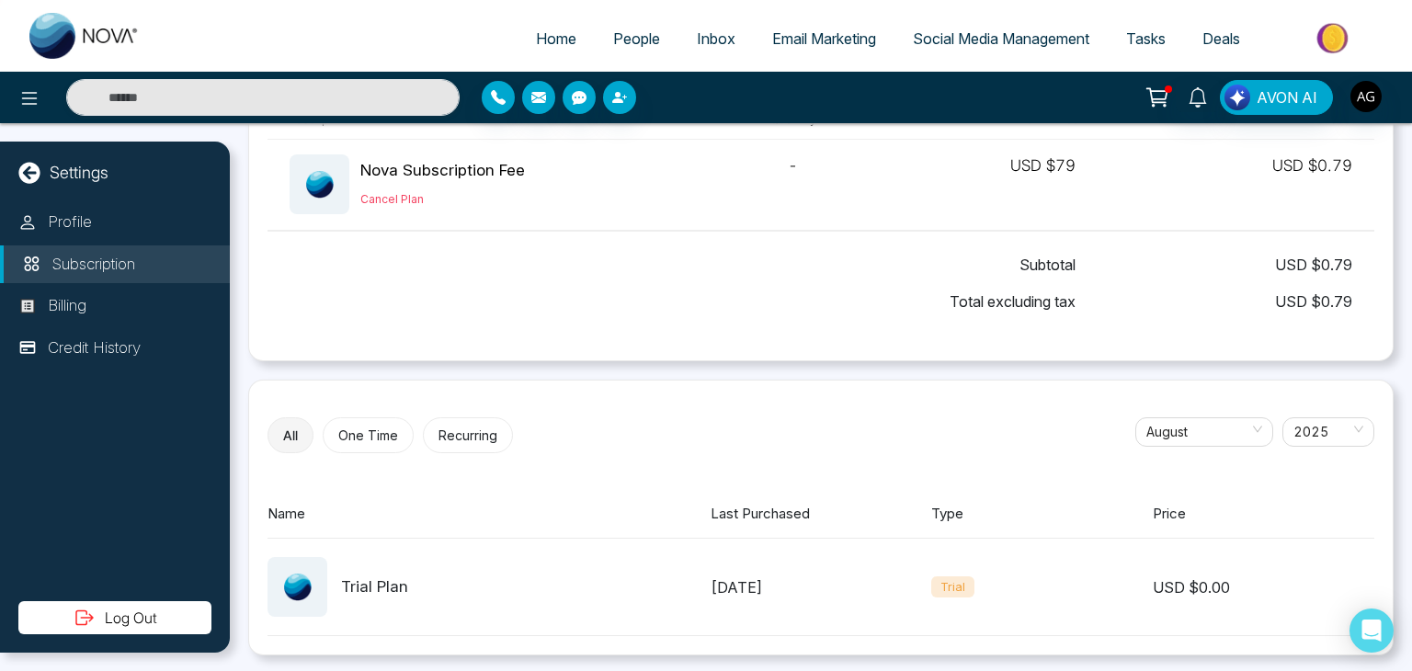
click at [368, 435] on button "One Time" at bounding box center [368, 435] width 91 height 36
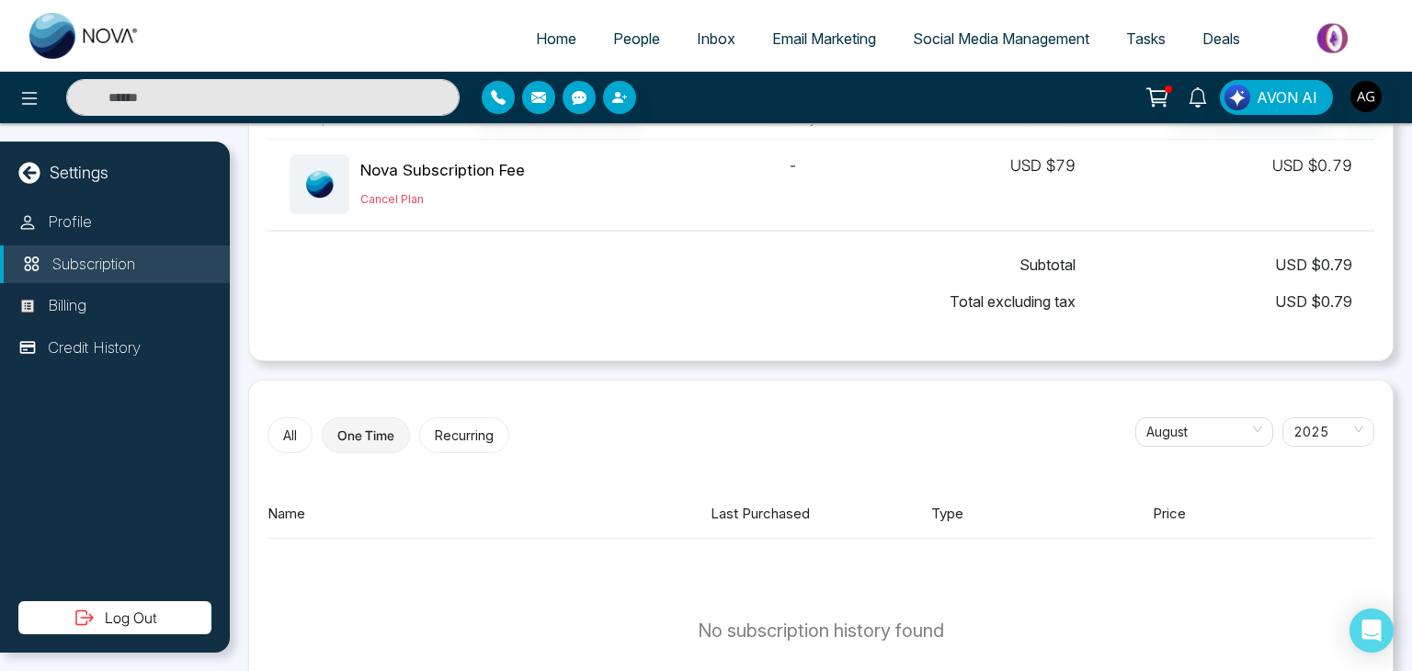
click at [452, 429] on button "Recurring" at bounding box center [464, 435] width 90 height 36
click at [364, 431] on button "One Time" at bounding box center [367, 435] width 91 height 36
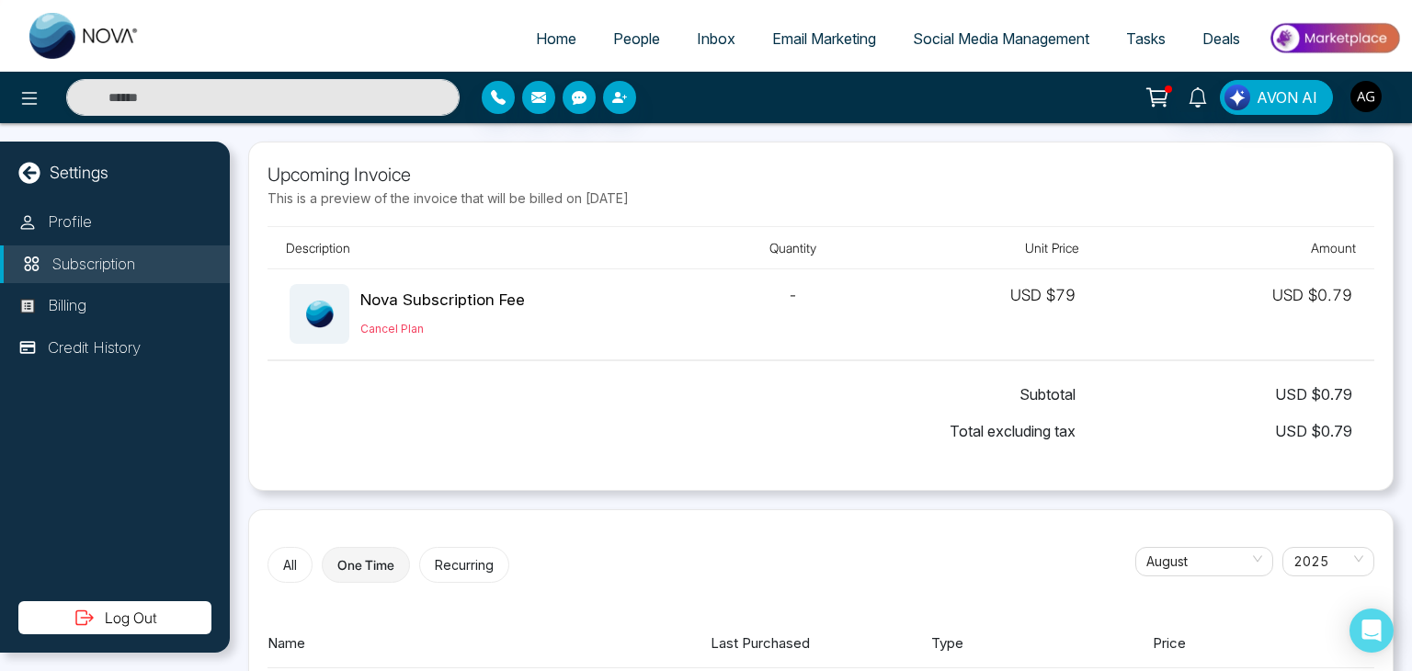
scroll to position [217, 0]
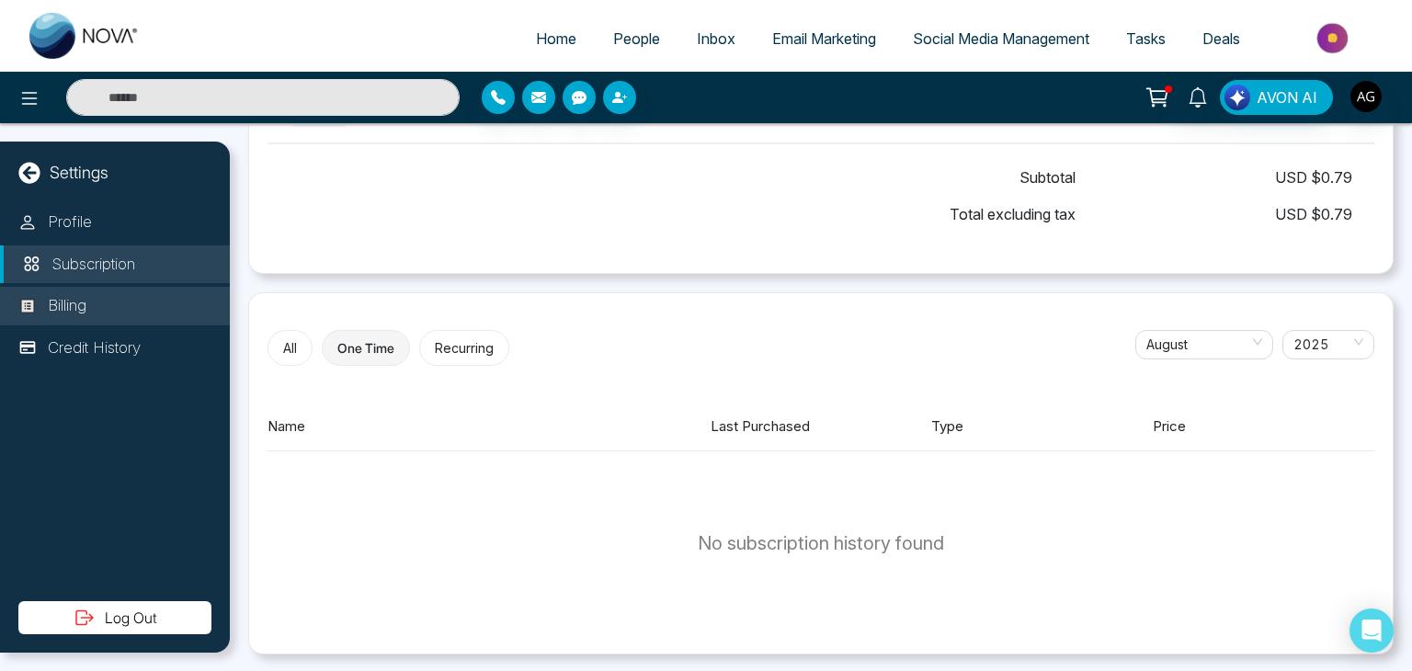
click at [108, 304] on li "Billing" at bounding box center [115, 306] width 230 height 39
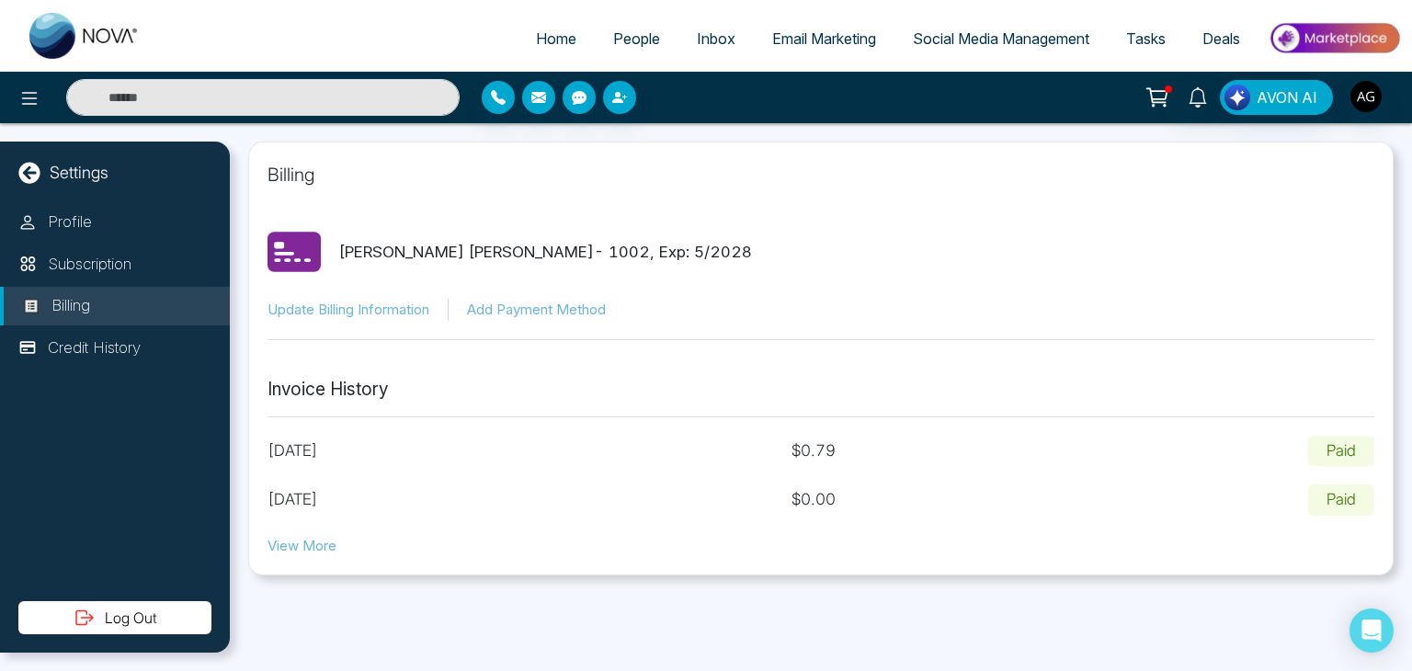
click at [298, 550] on button "View More" at bounding box center [302, 546] width 69 height 21
